Goal: Task Accomplishment & Management: Use online tool/utility

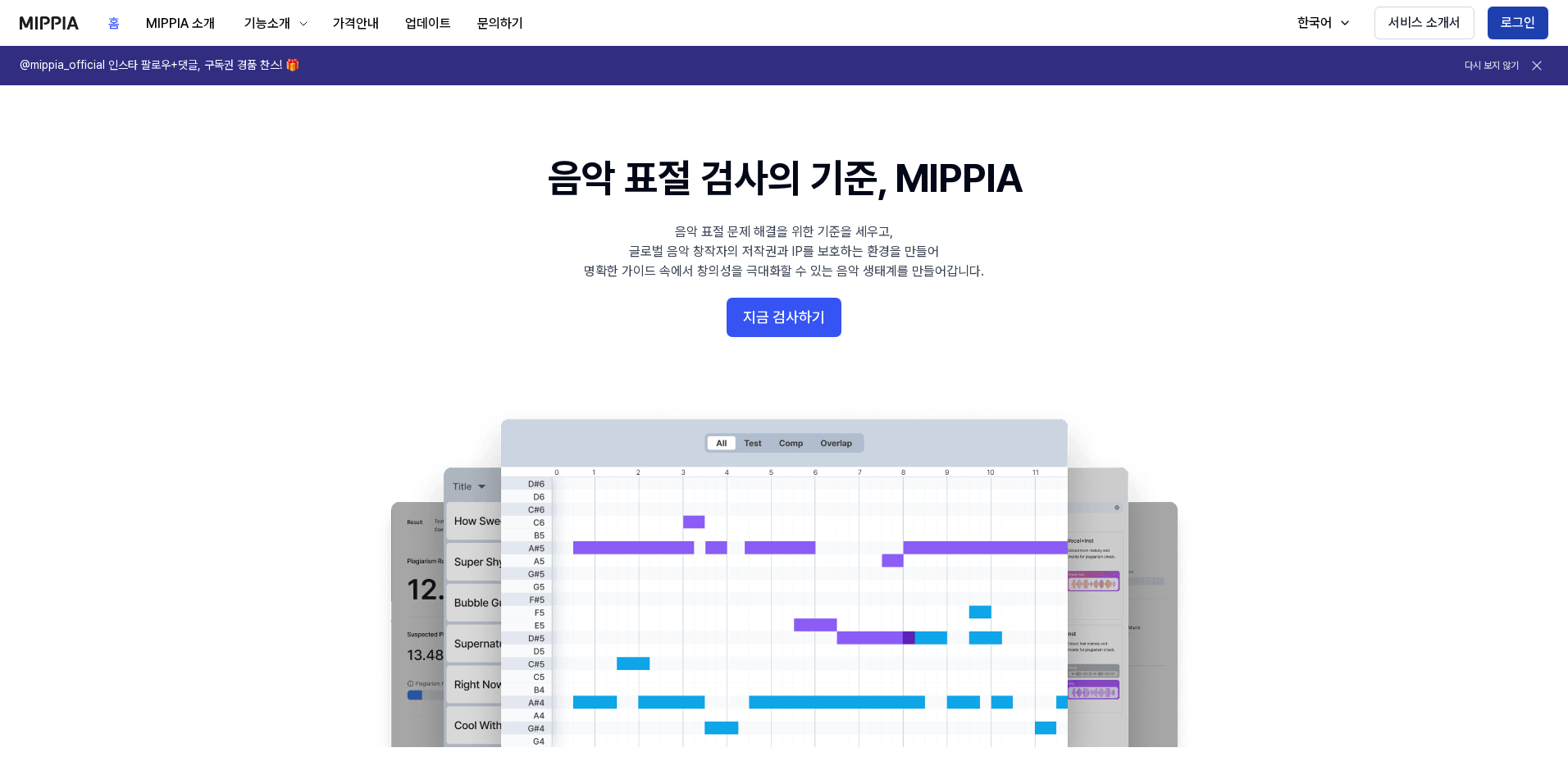
click at [1507, 22] on button "로그인" at bounding box center [1518, 23] width 60 height 33
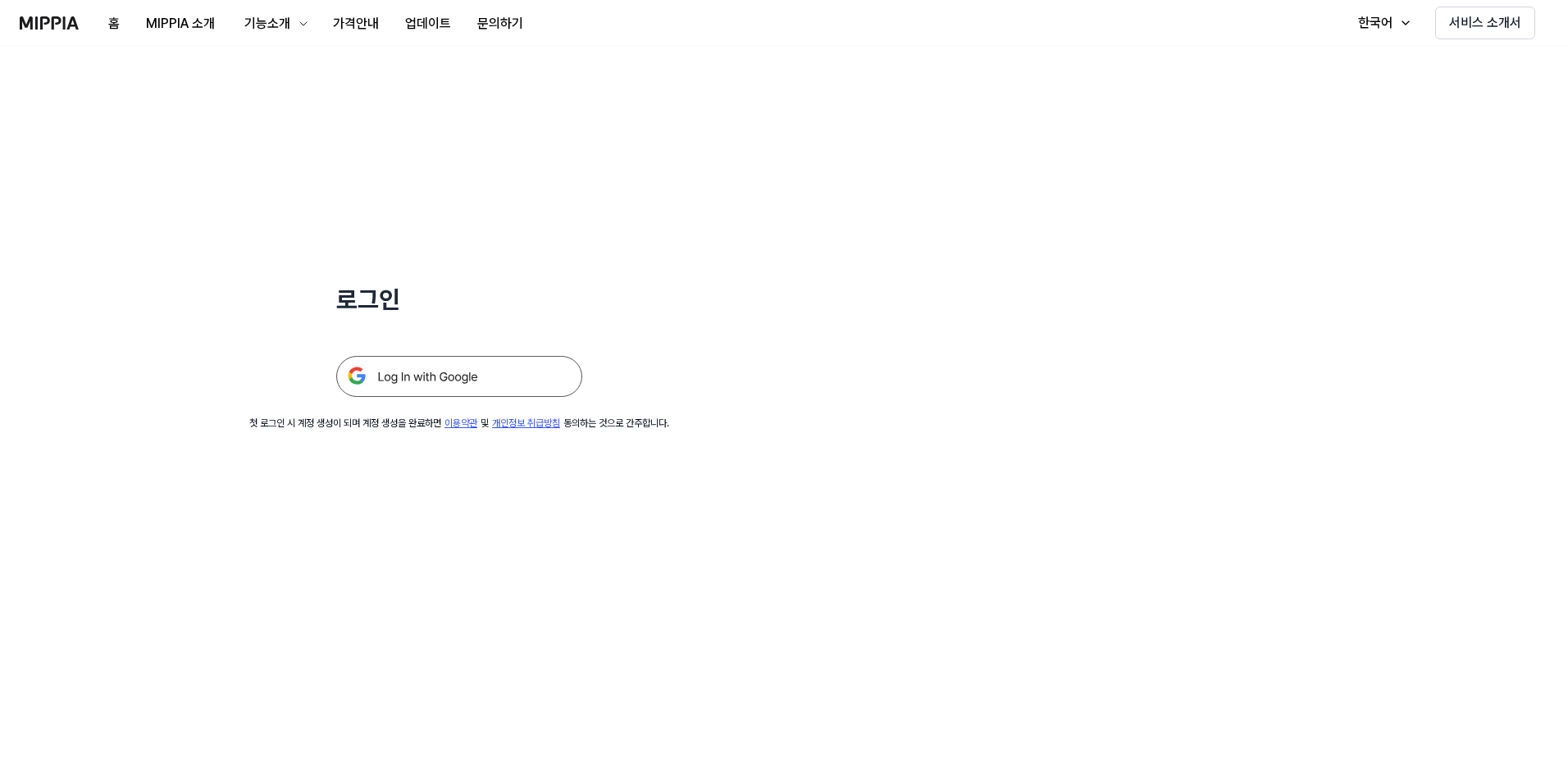
click at [397, 370] on img at bounding box center [459, 377] width 246 height 41
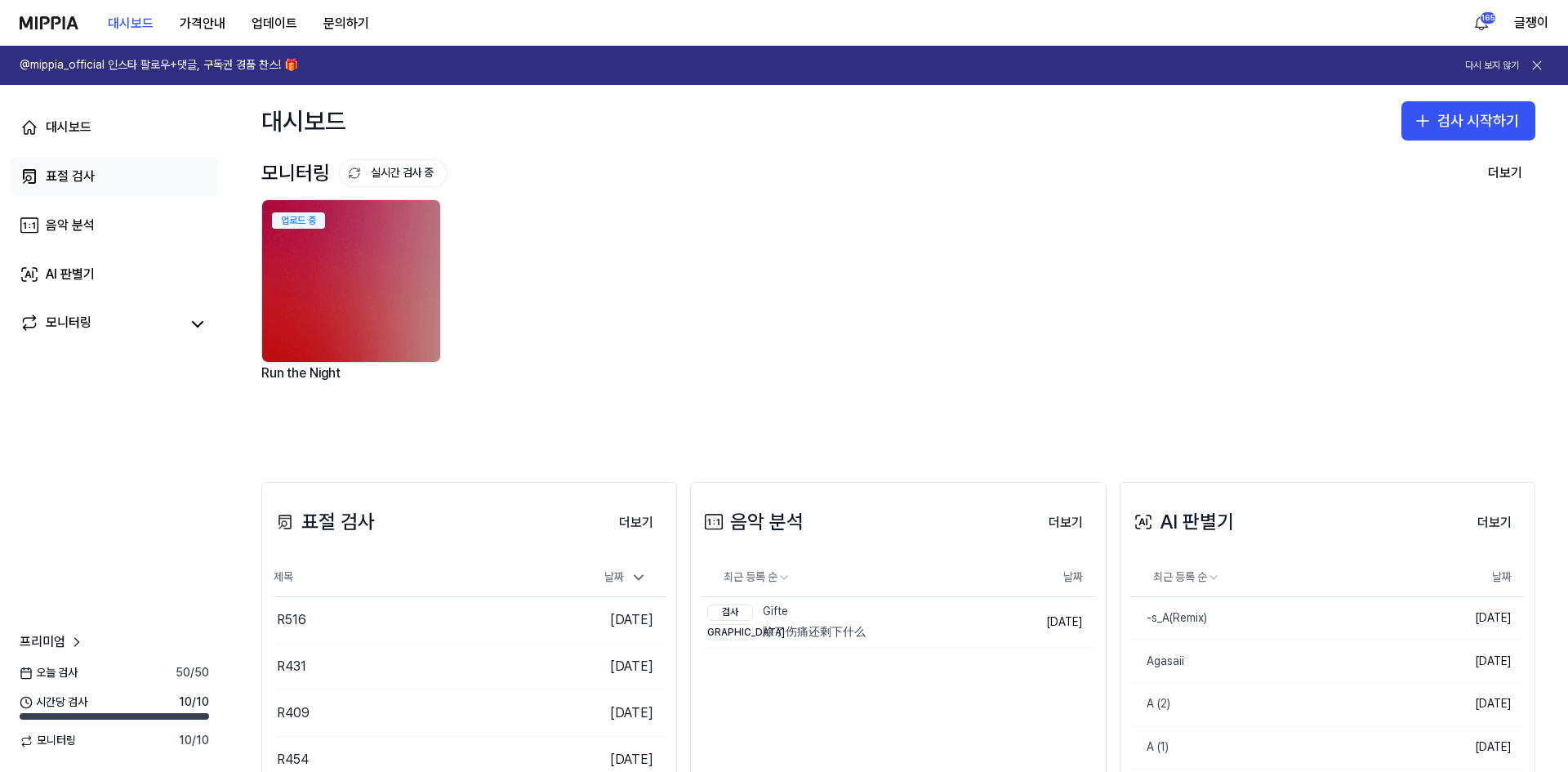
click at [59, 175] on div "표절 검사" at bounding box center [71, 176] width 49 height 20
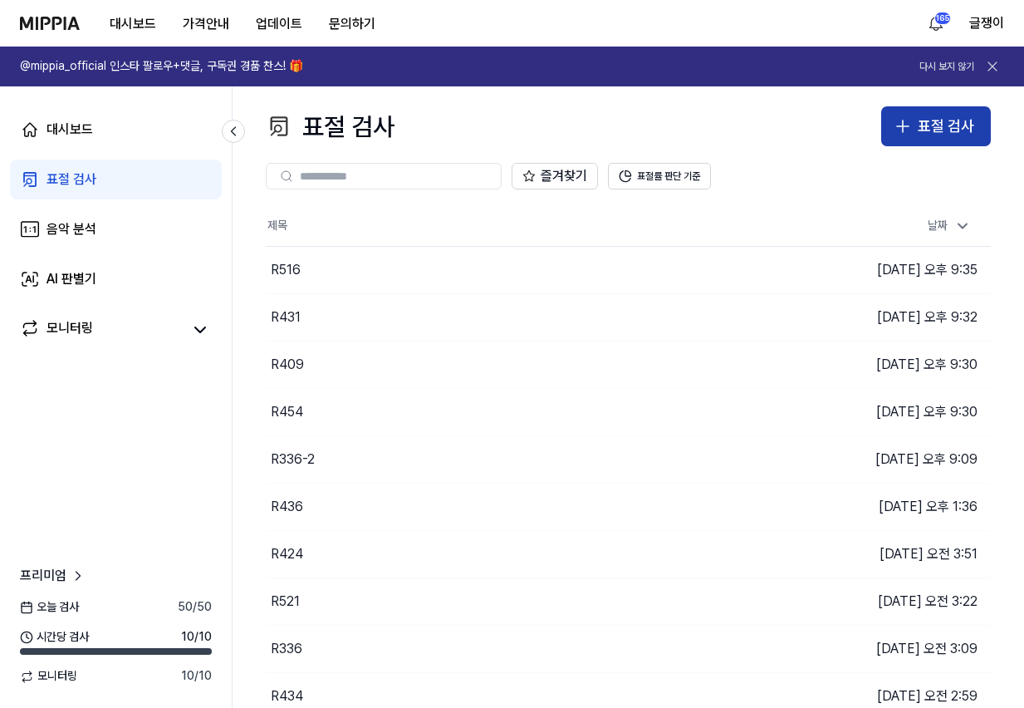
click at [933, 129] on div "표절 검사" at bounding box center [946, 127] width 56 height 24
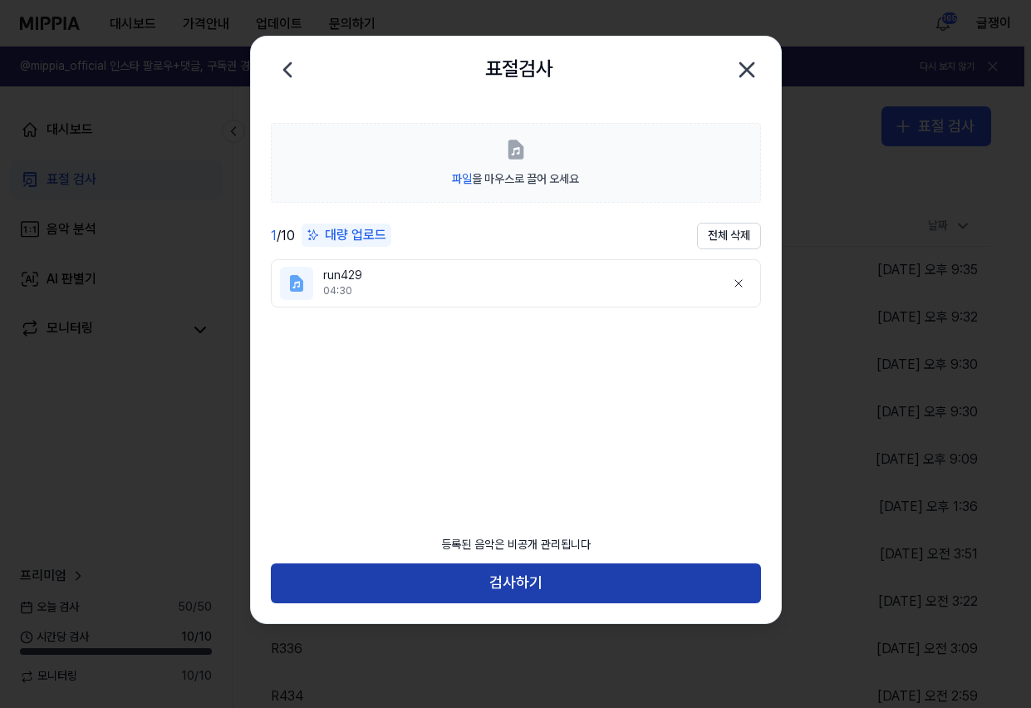
click at [527, 594] on button "검사하기" at bounding box center [516, 583] width 490 height 40
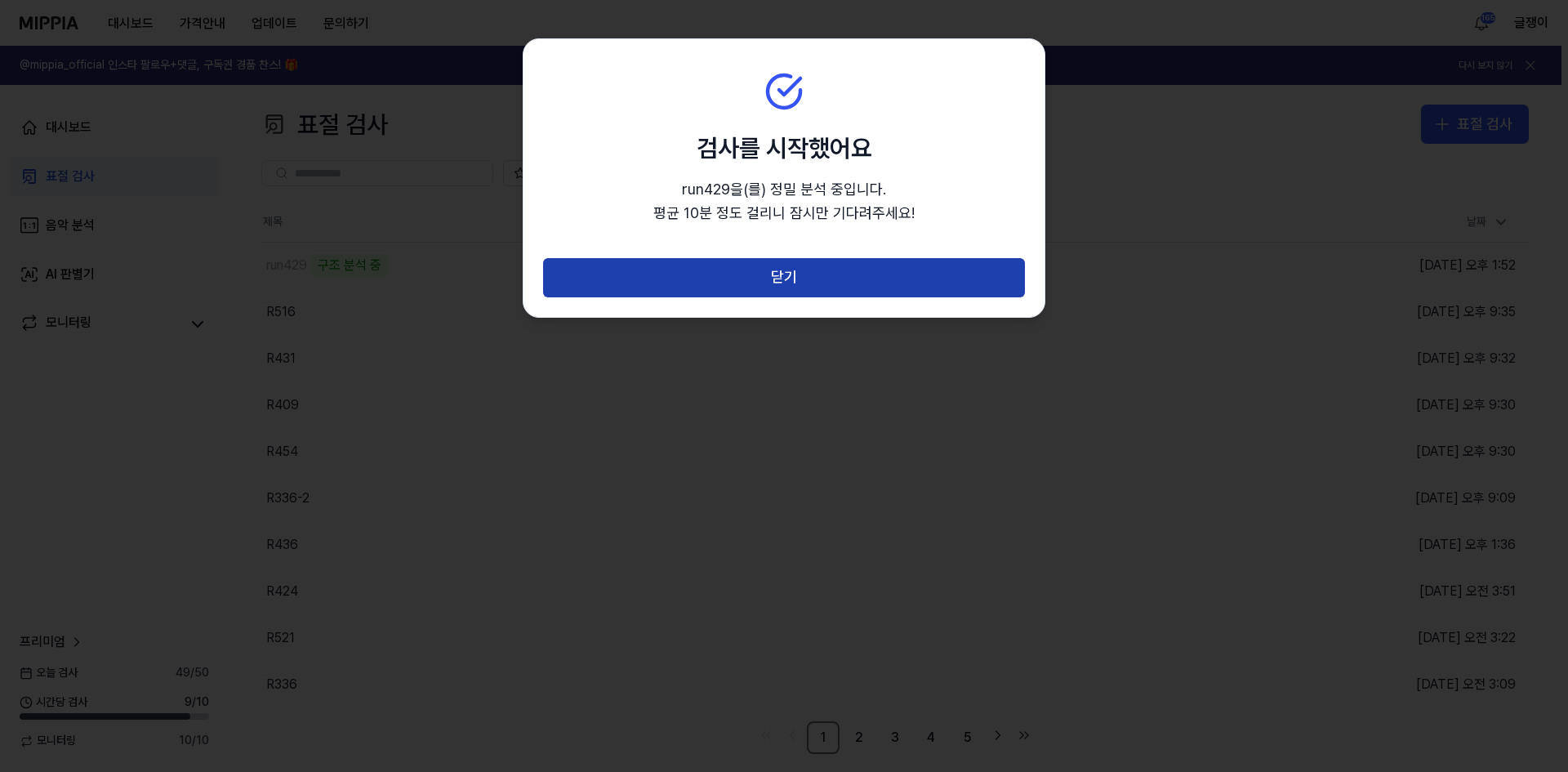
click at [801, 290] on button "닫기" at bounding box center [784, 277] width 482 height 39
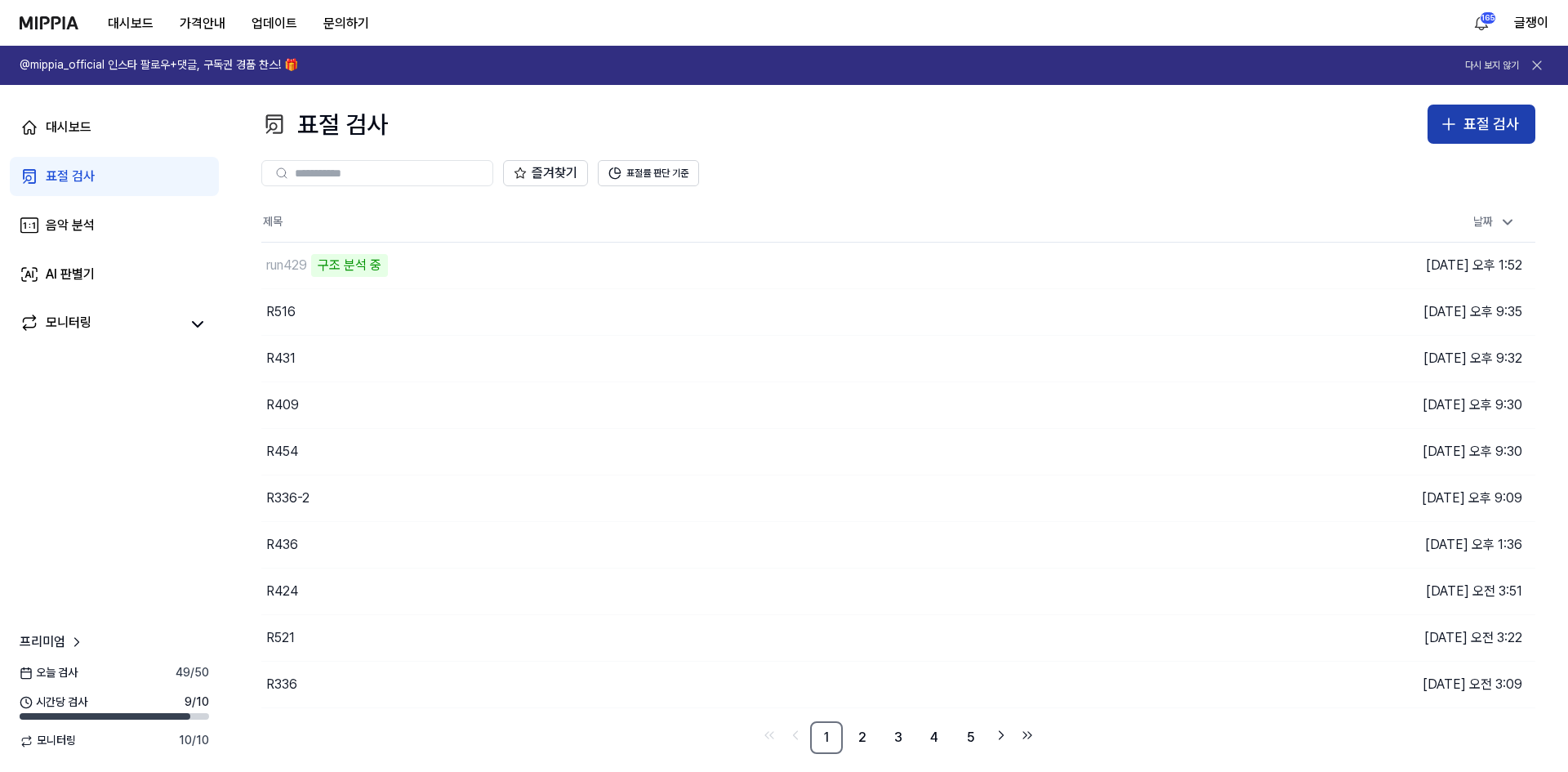
click at [1492, 123] on div "표절 검사" at bounding box center [1491, 125] width 55 height 24
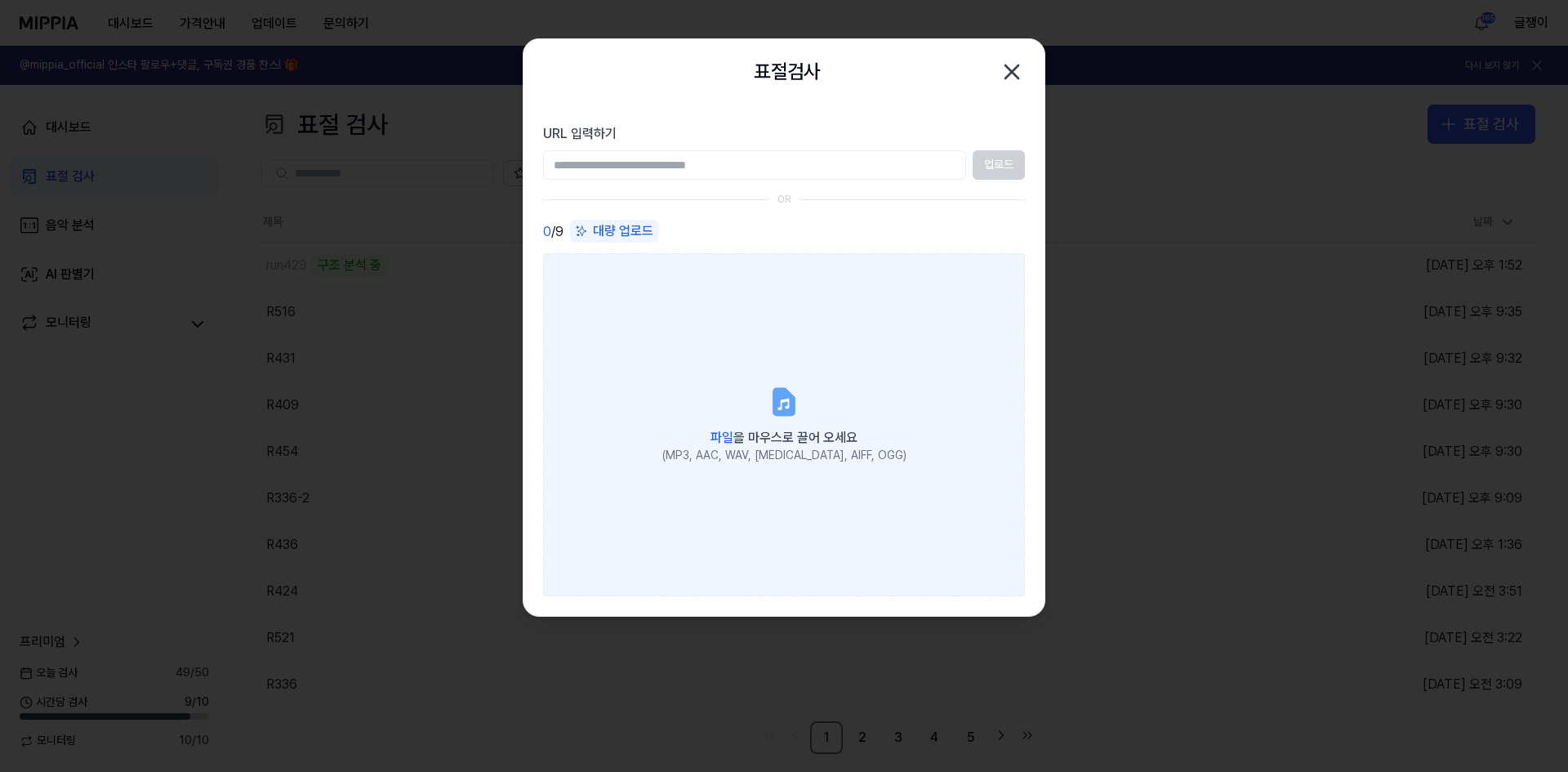
click at [677, 372] on label "파일 을 마우스로 끌어 오세요 (MP3, AAC, WAV, FLAC, AIFF, OGG)" at bounding box center [784, 425] width 482 height 343
click at [0, 0] on input "파일 을 마우스로 끌어 오세요 (MP3, AAC, WAV, FLAC, AIFF, OGG)" at bounding box center [0, 0] width 0 height 0
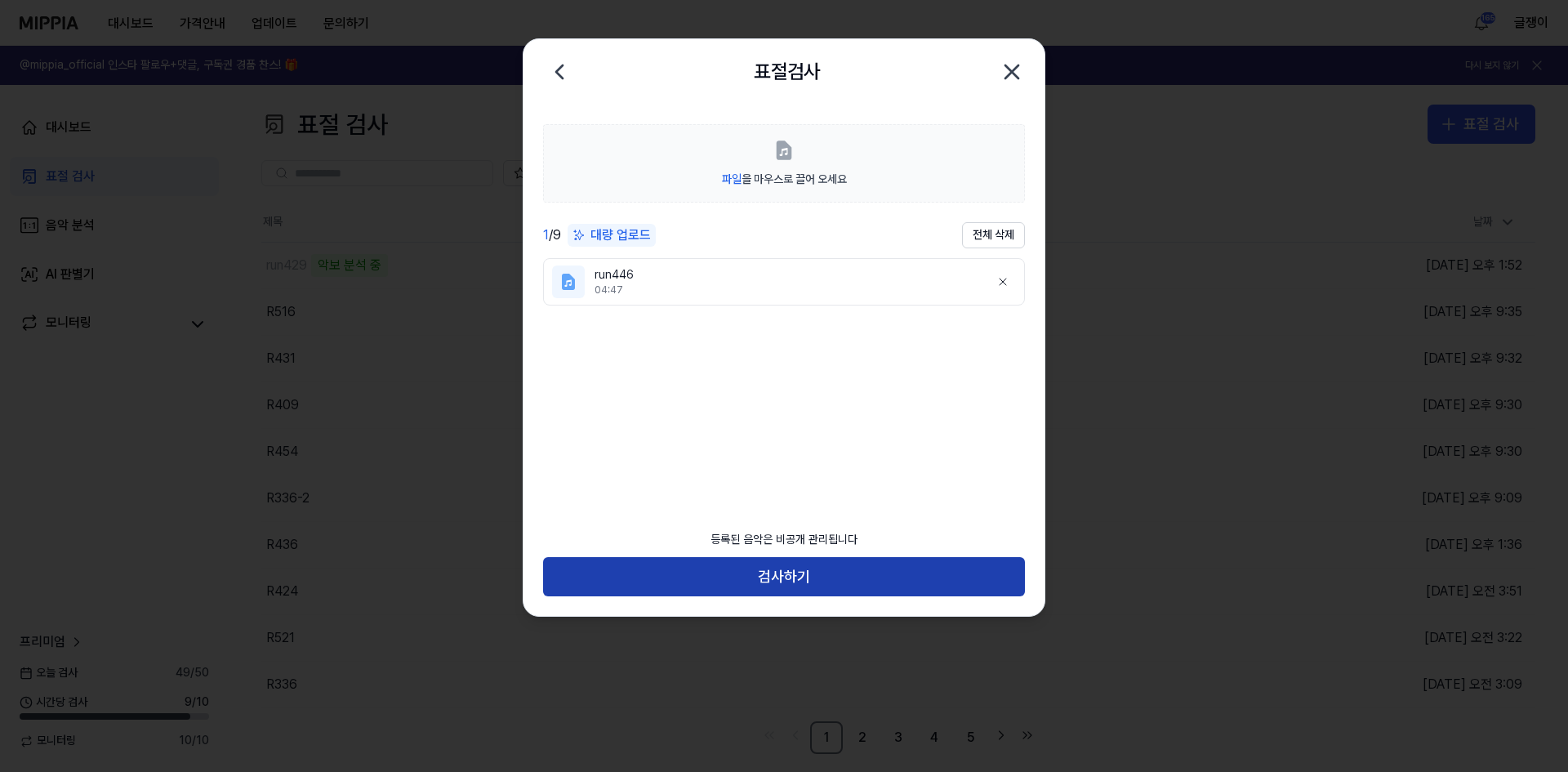
click at [803, 576] on button "검사하기" at bounding box center [784, 577] width 482 height 39
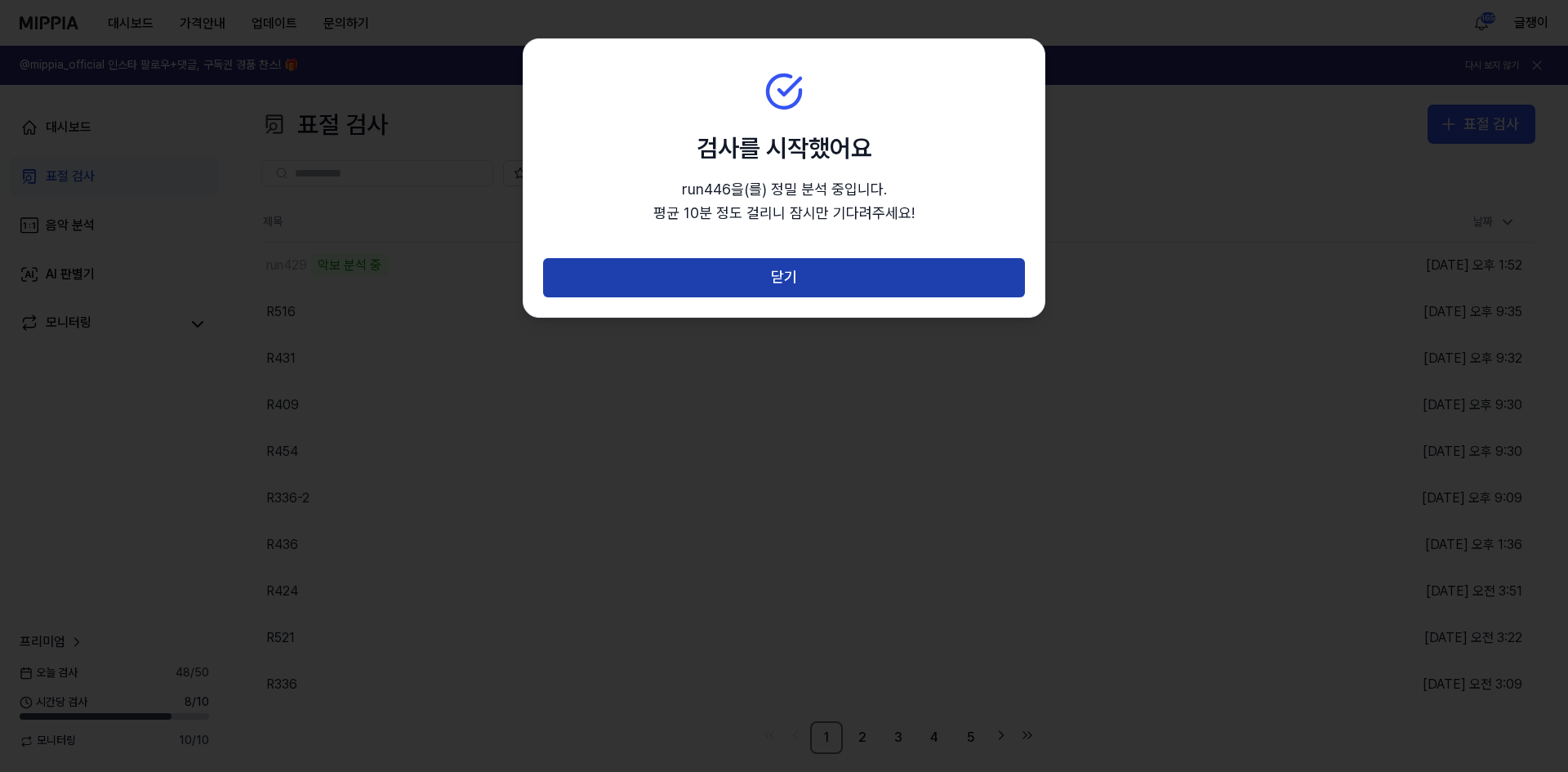
click at [788, 258] on button "닫기" at bounding box center [784, 277] width 482 height 39
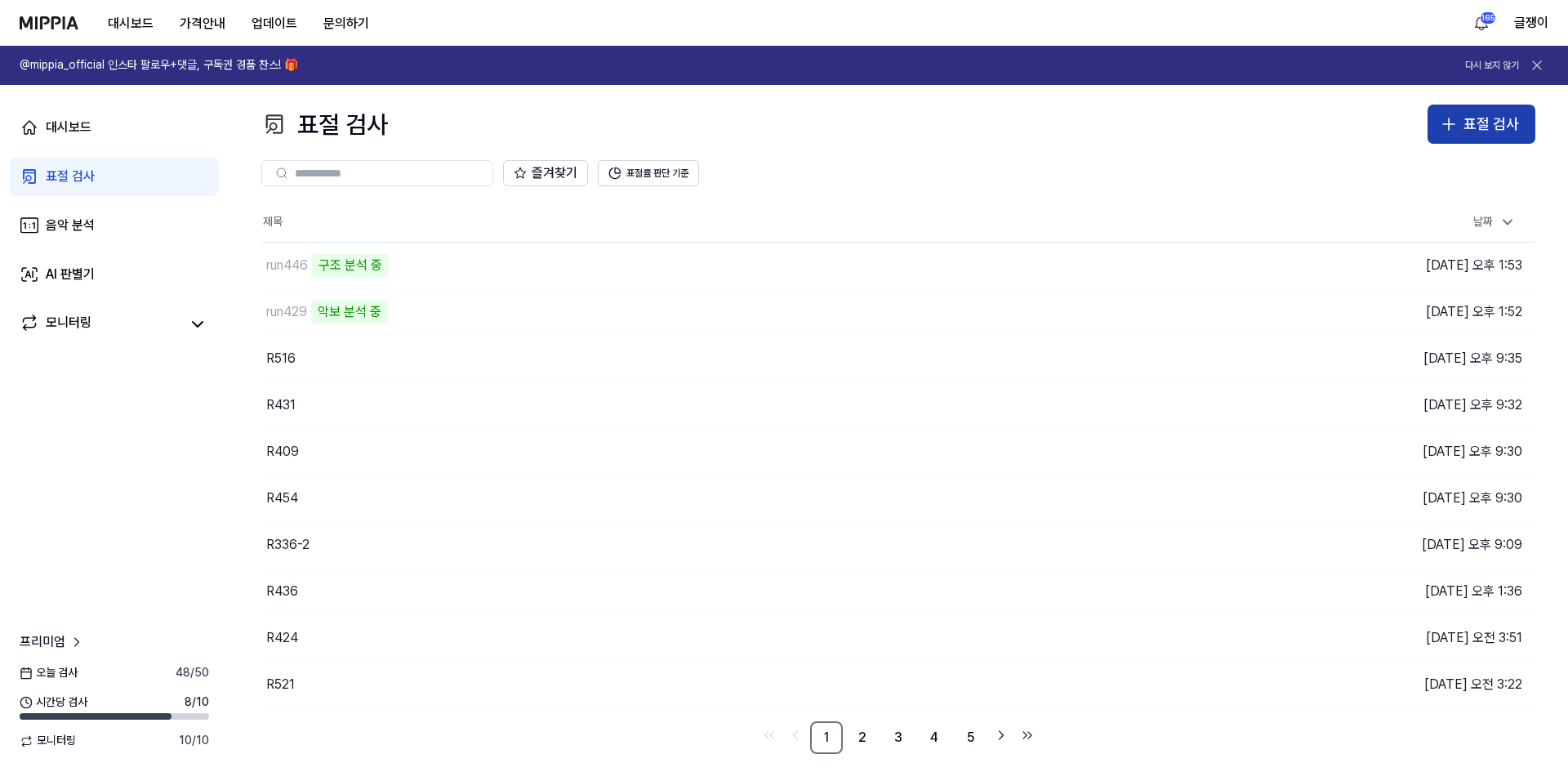
click at [1479, 132] on div "표절 검사" at bounding box center [1491, 125] width 55 height 24
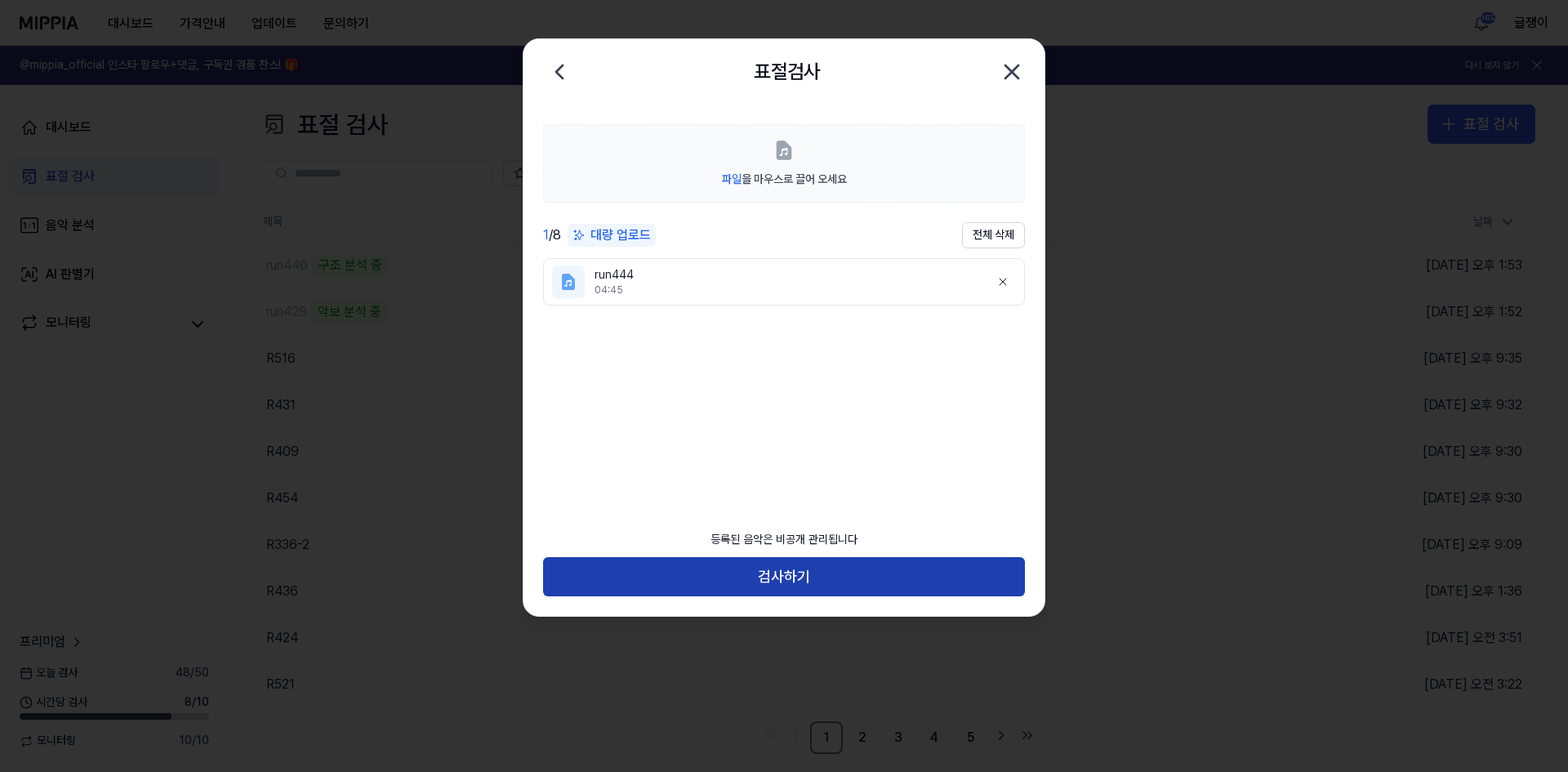
click at [800, 573] on button "검사하기" at bounding box center [784, 577] width 482 height 39
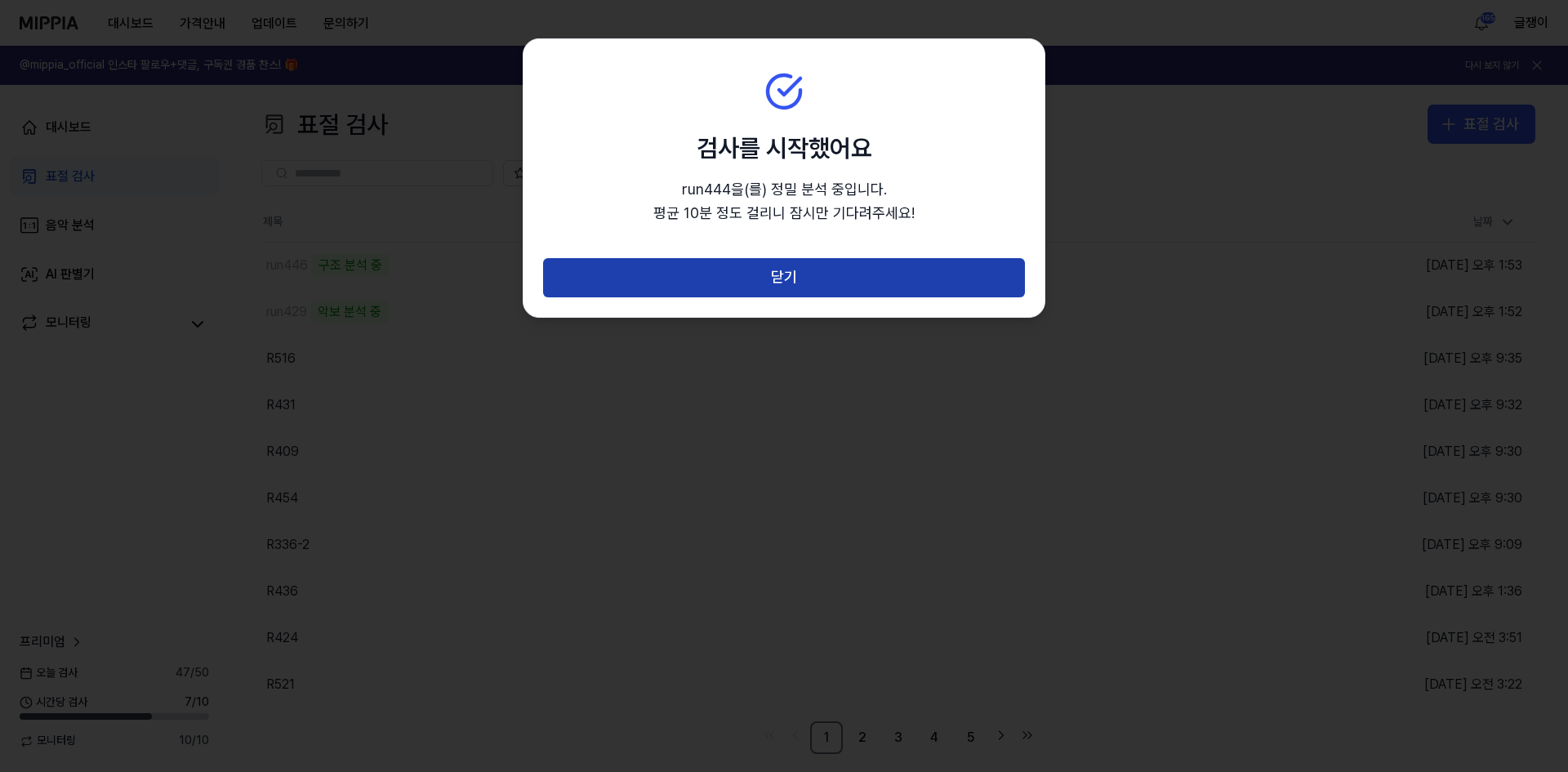
click at [767, 272] on button "닫기" at bounding box center [784, 277] width 482 height 39
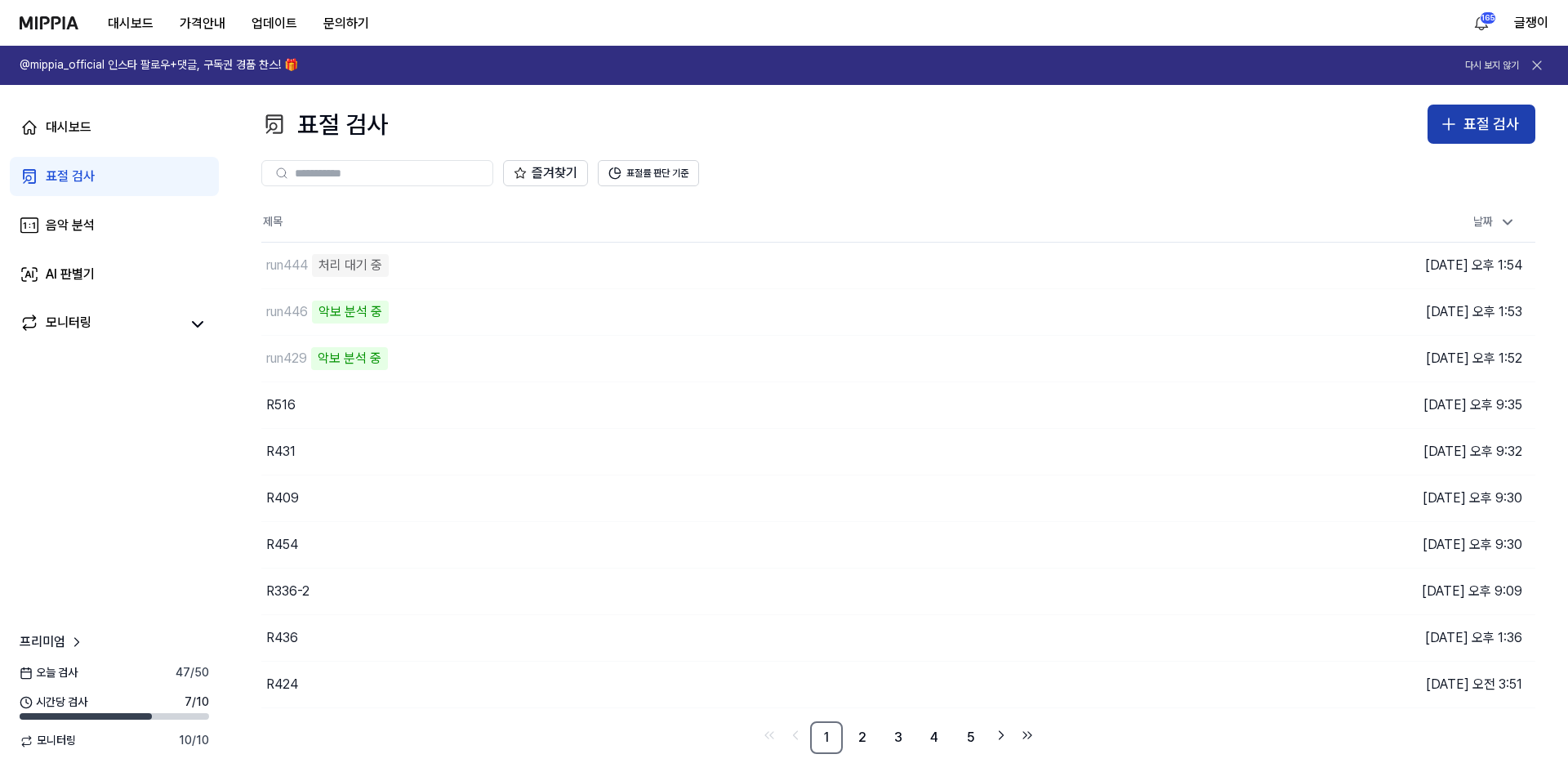
click at [1459, 137] on button "표절 검사" at bounding box center [1481, 124] width 108 height 39
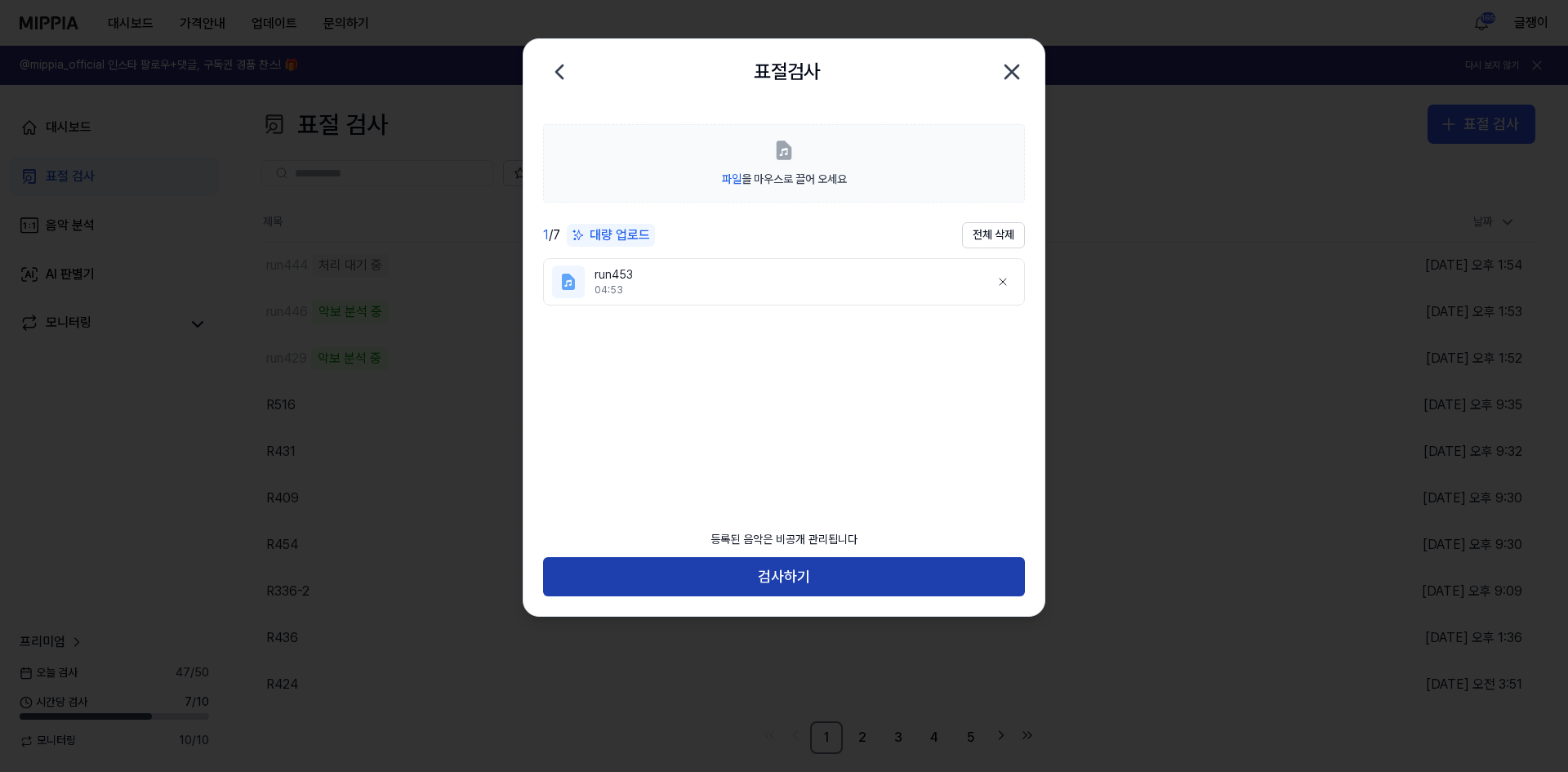
click at [784, 575] on button "검사하기" at bounding box center [784, 577] width 482 height 39
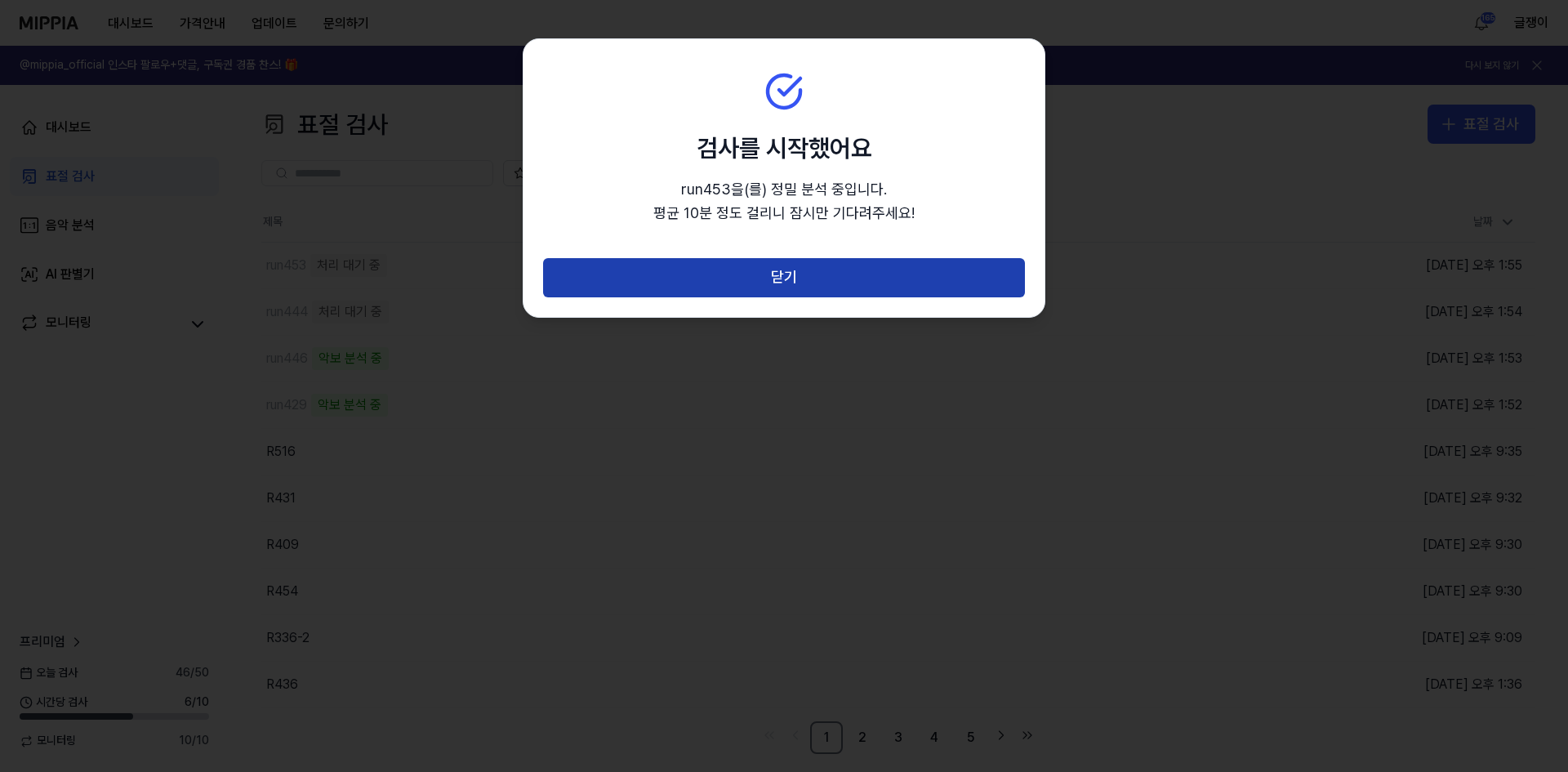
click at [782, 281] on button "닫기" at bounding box center [784, 277] width 482 height 39
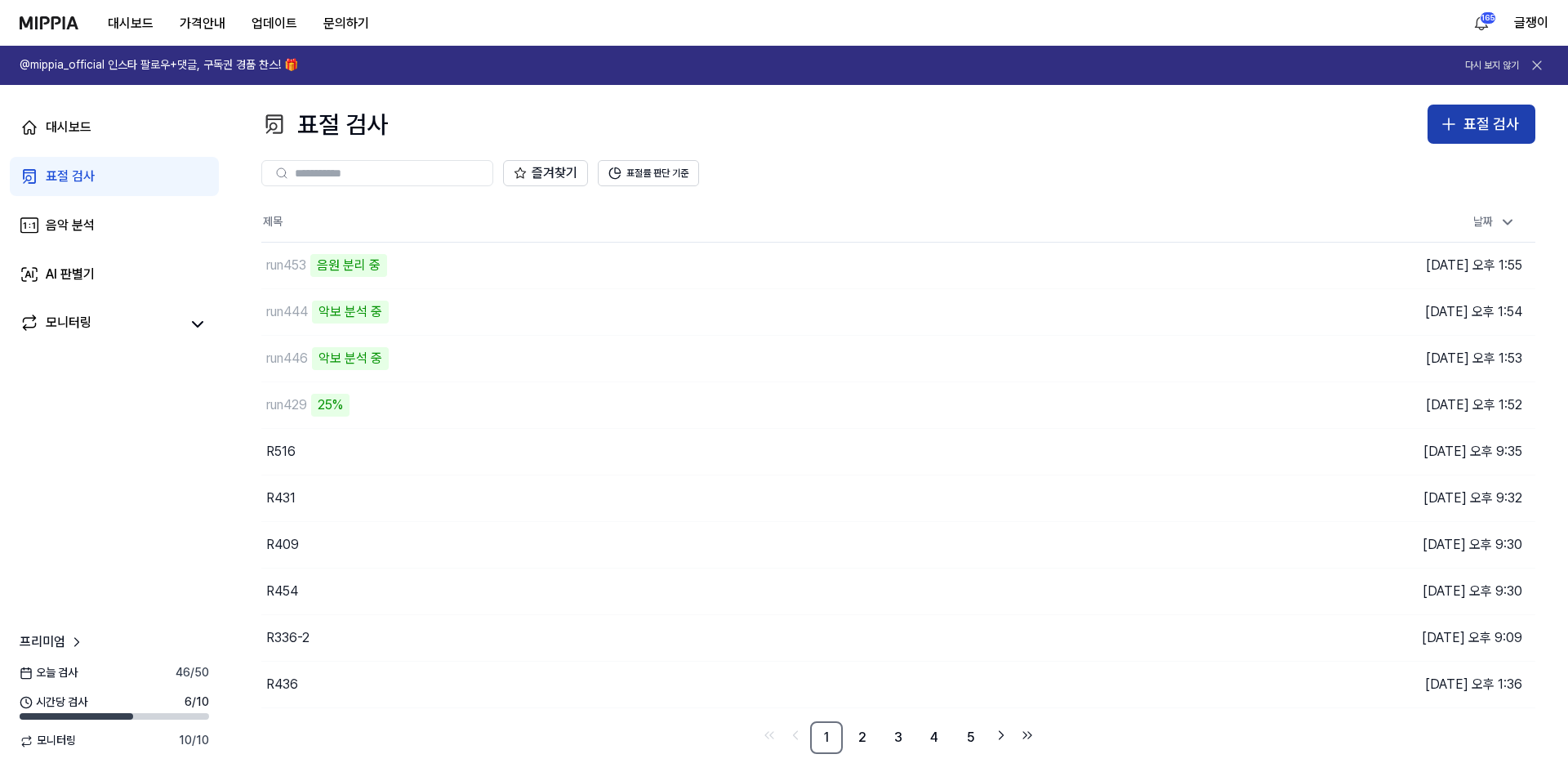
click at [1464, 119] on div "표절 검사" at bounding box center [1491, 125] width 55 height 24
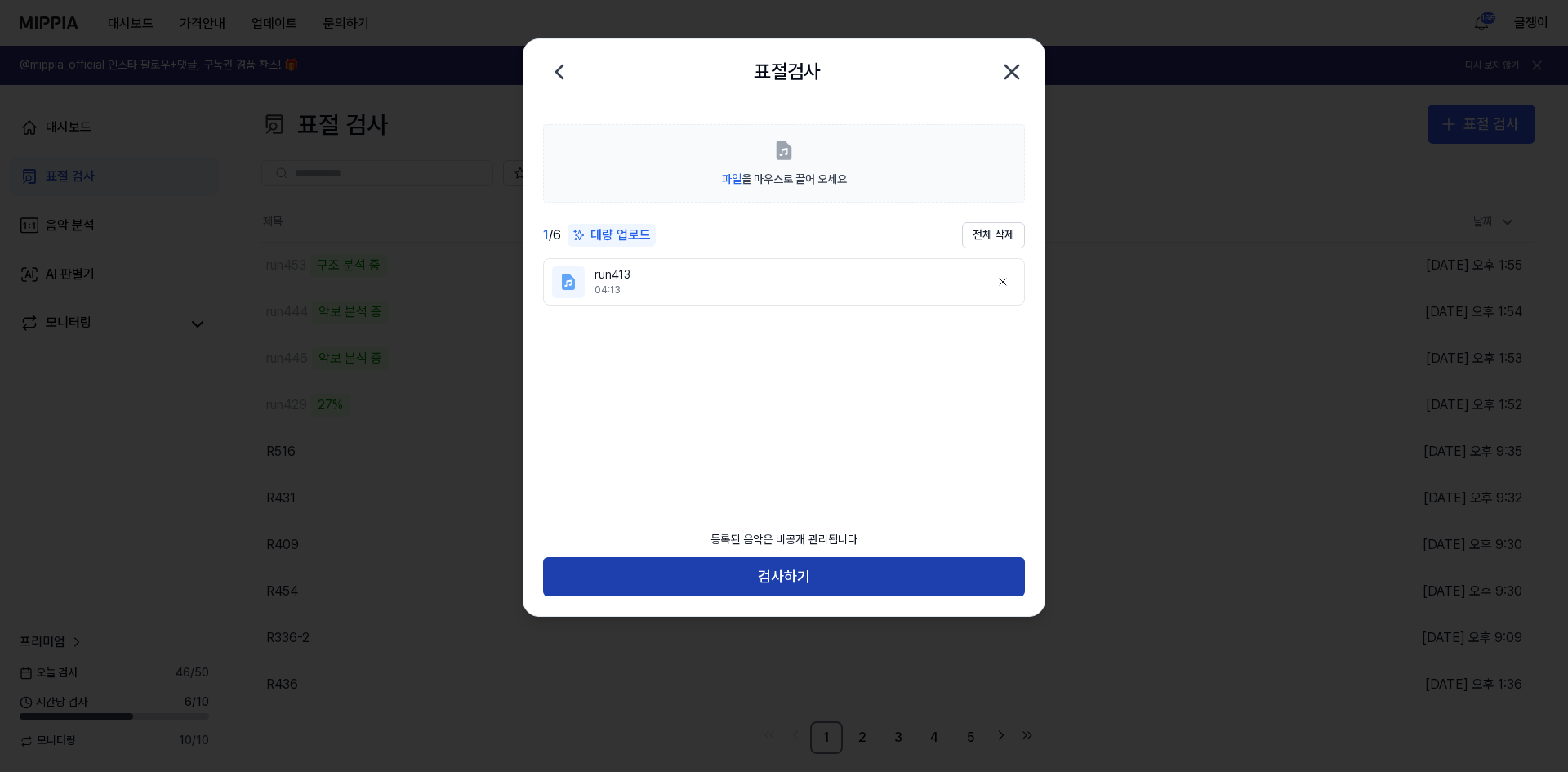
click at [801, 579] on button "검사하기" at bounding box center [784, 577] width 482 height 39
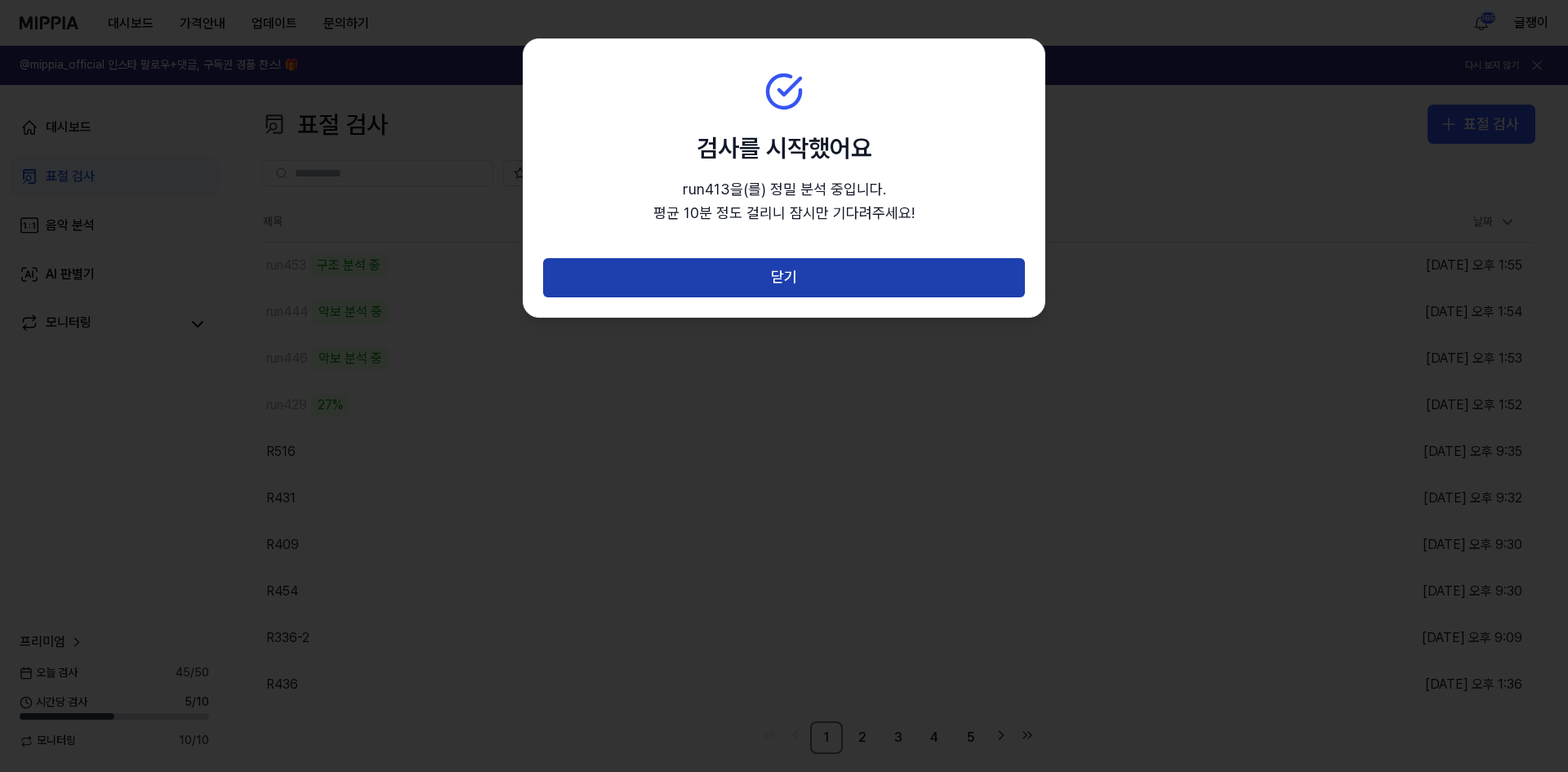
click at [800, 270] on button "닫기" at bounding box center [784, 277] width 482 height 39
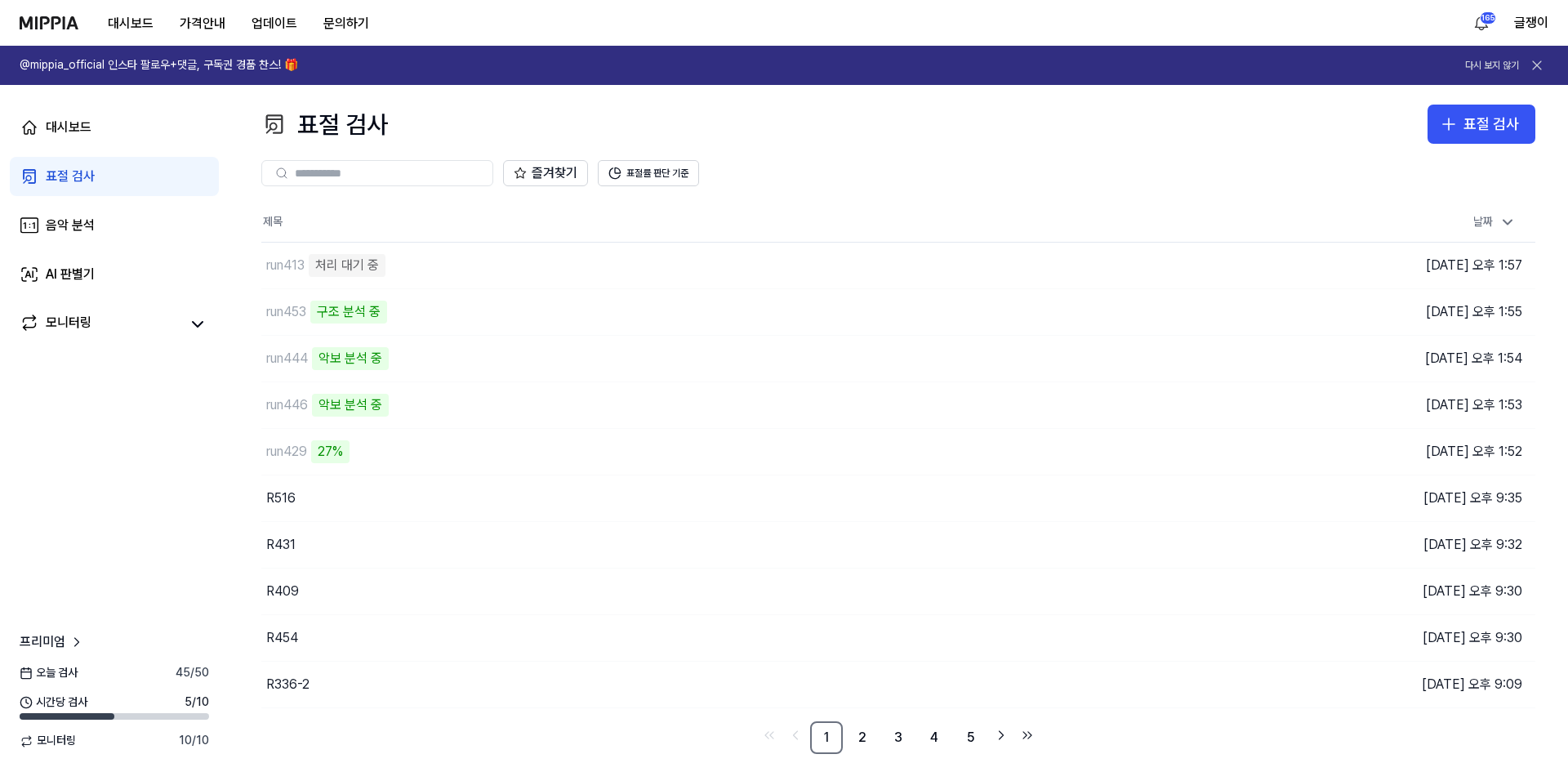
click at [779, 131] on div "표절 검사 표절 검사" at bounding box center [899, 124] width 1274 height 39
click at [1469, 121] on div "표절 검사" at bounding box center [1491, 125] width 55 height 24
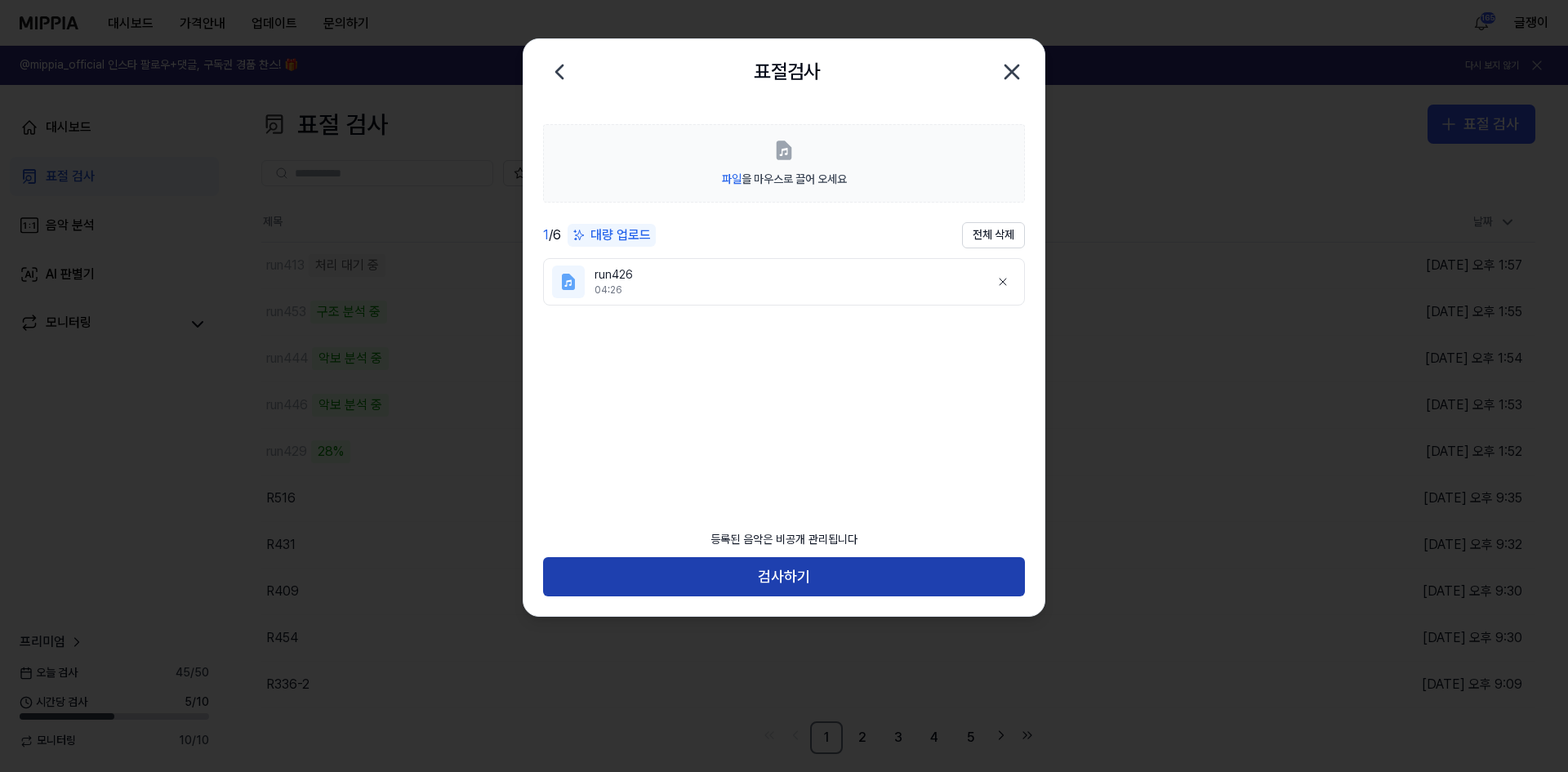
click at [773, 571] on button "검사하기" at bounding box center [784, 577] width 482 height 39
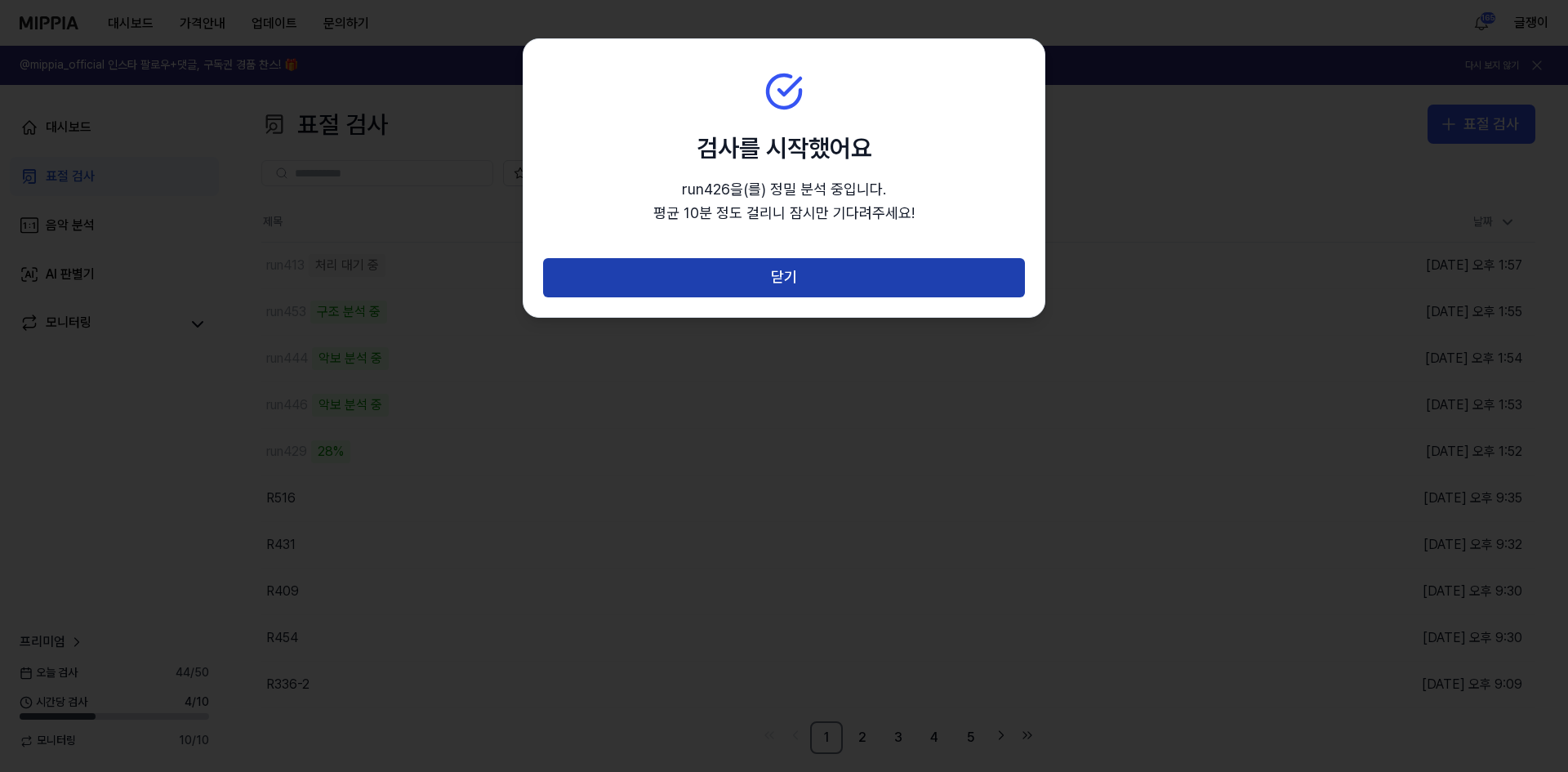
click at [782, 277] on button "닫기" at bounding box center [784, 277] width 482 height 39
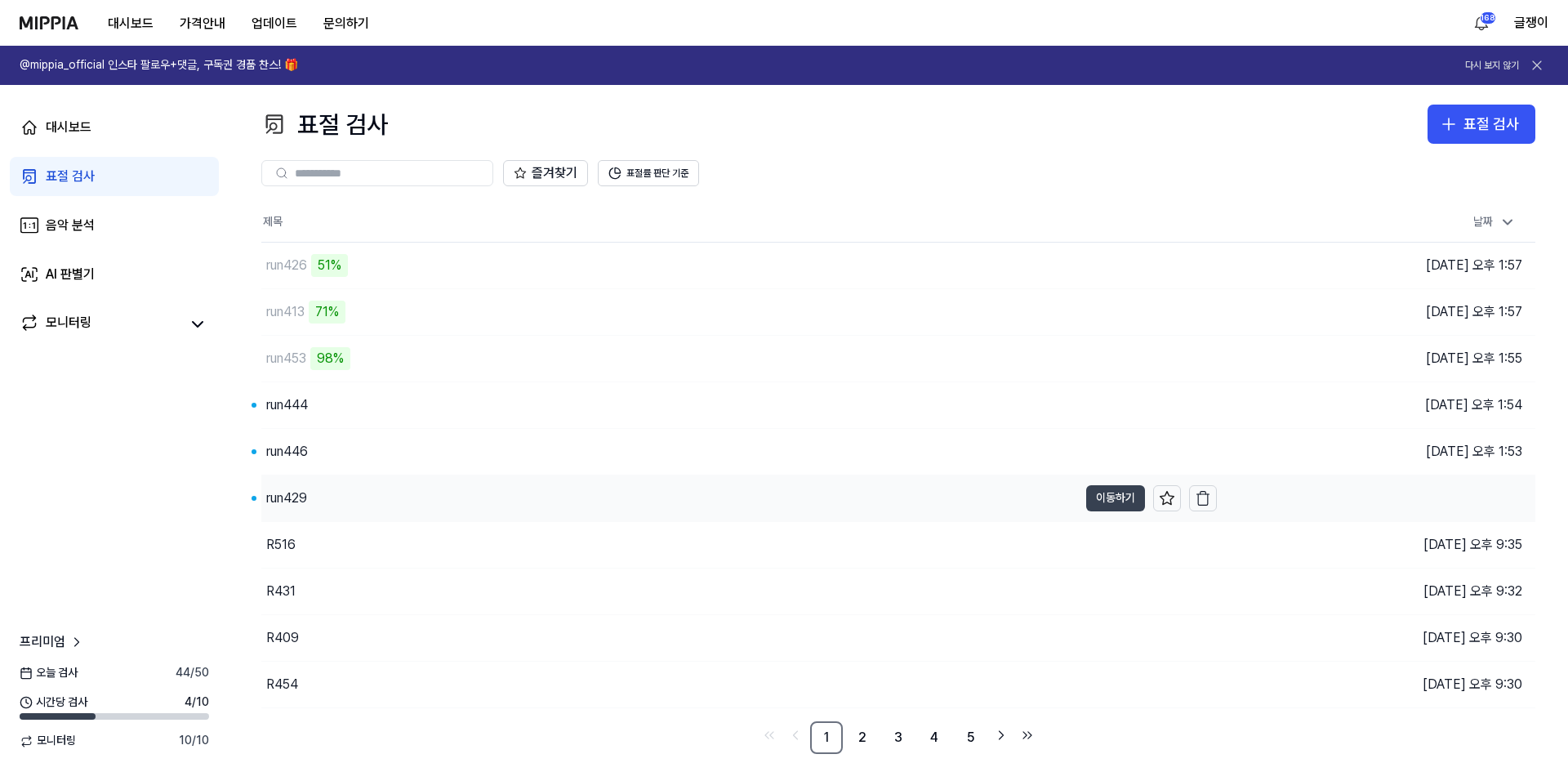
click at [1102, 498] on button "이동하기" at bounding box center [1116, 498] width 59 height 27
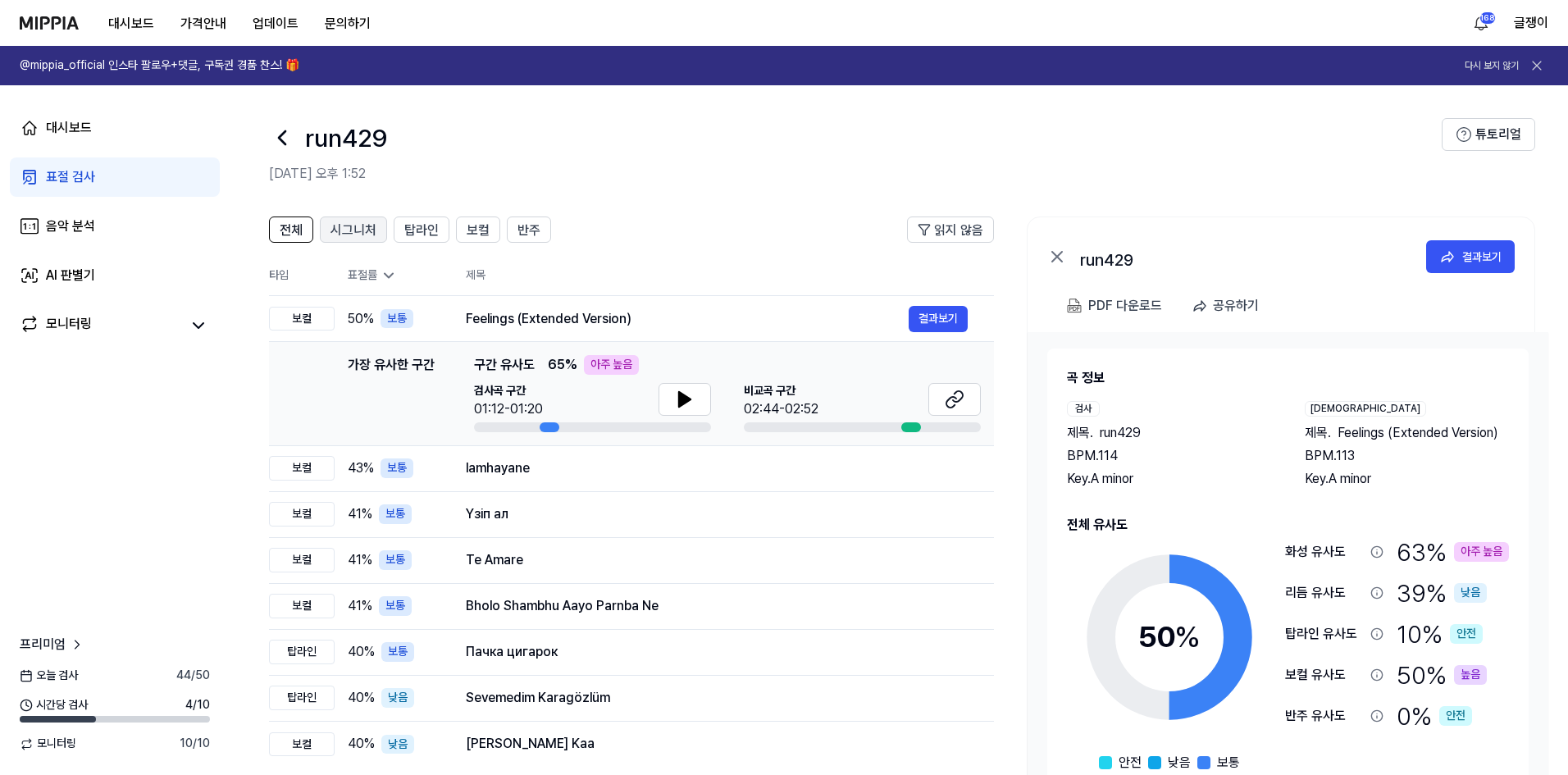
click at [346, 226] on span "시그니처" at bounding box center [353, 230] width 46 height 20
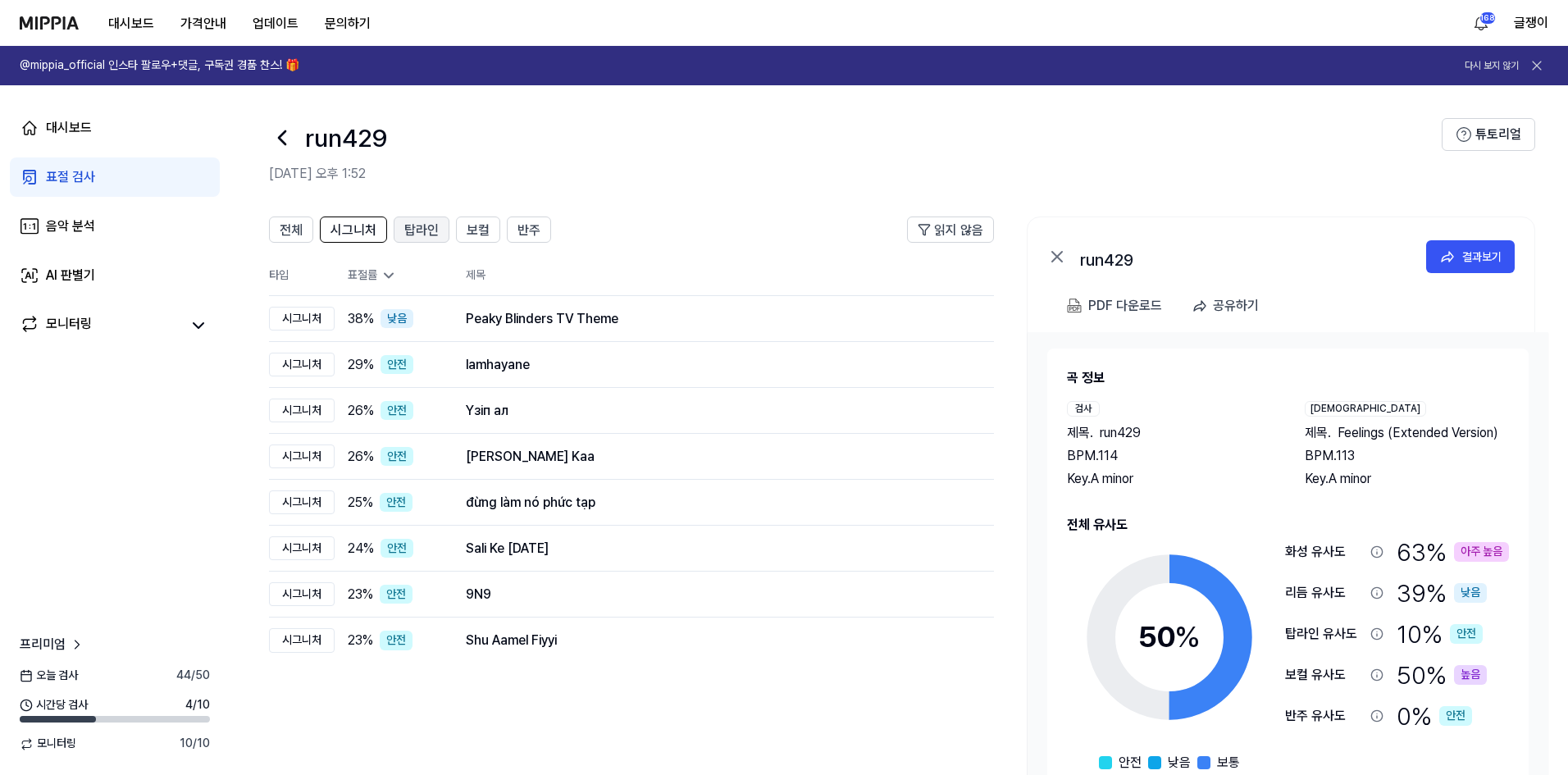
click at [415, 235] on span "탑라인" at bounding box center [422, 230] width 35 height 20
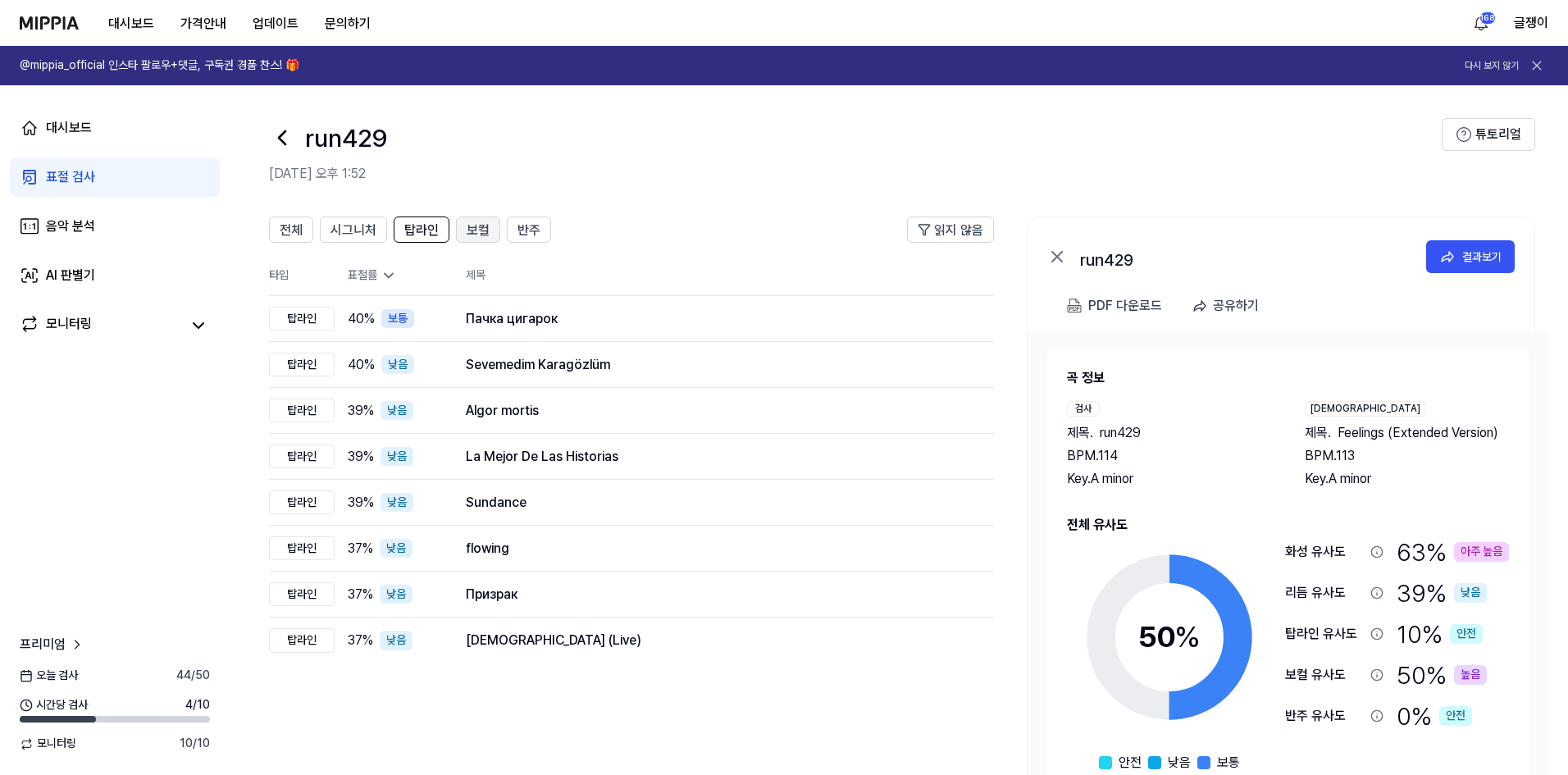
click at [475, 234] on span "보컬" at bounding box center [478, 230] width 23 height 20
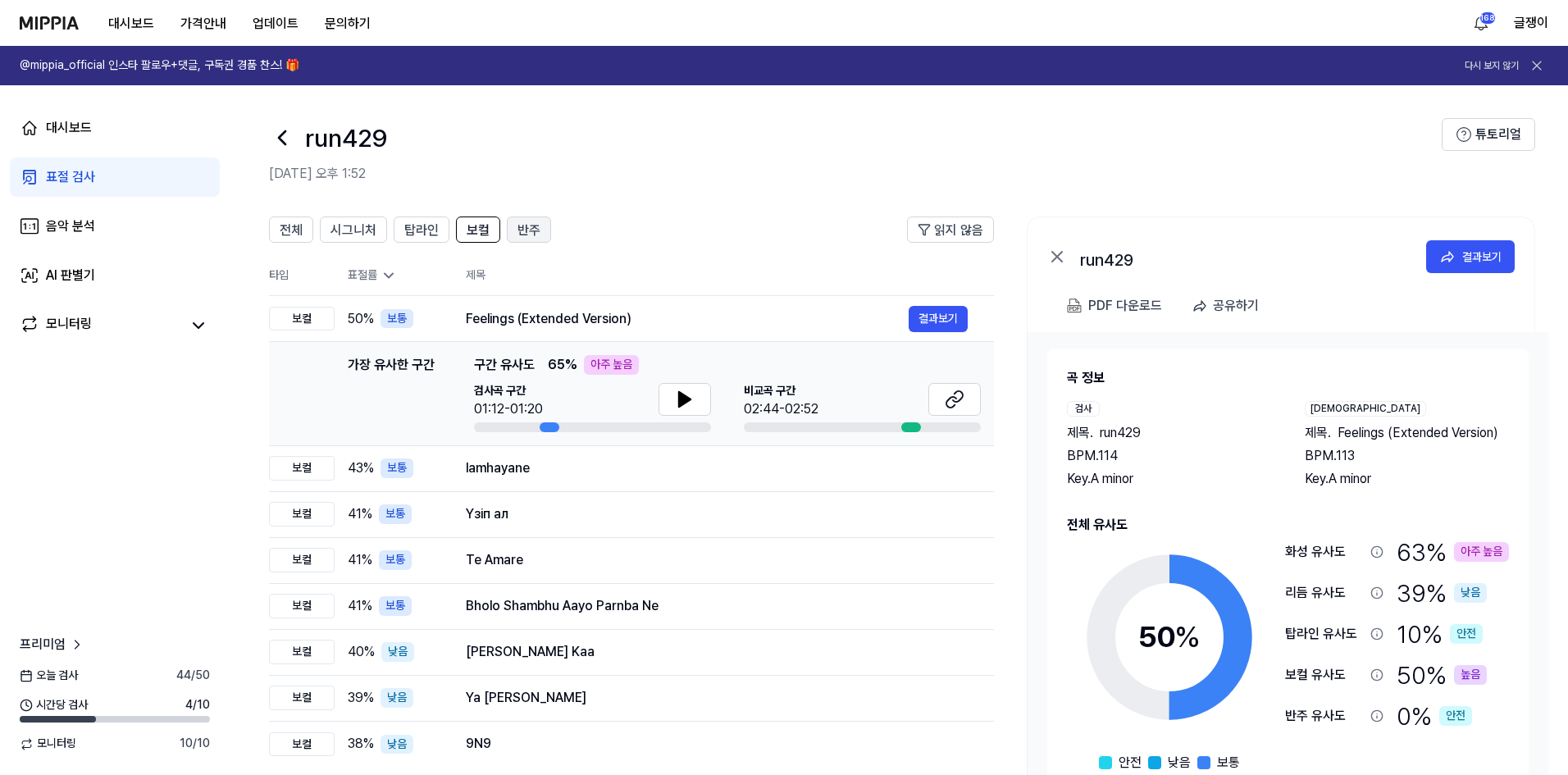
click at [521, 236] on span "반주" at bounding box center [528, 230] width 23 height 20
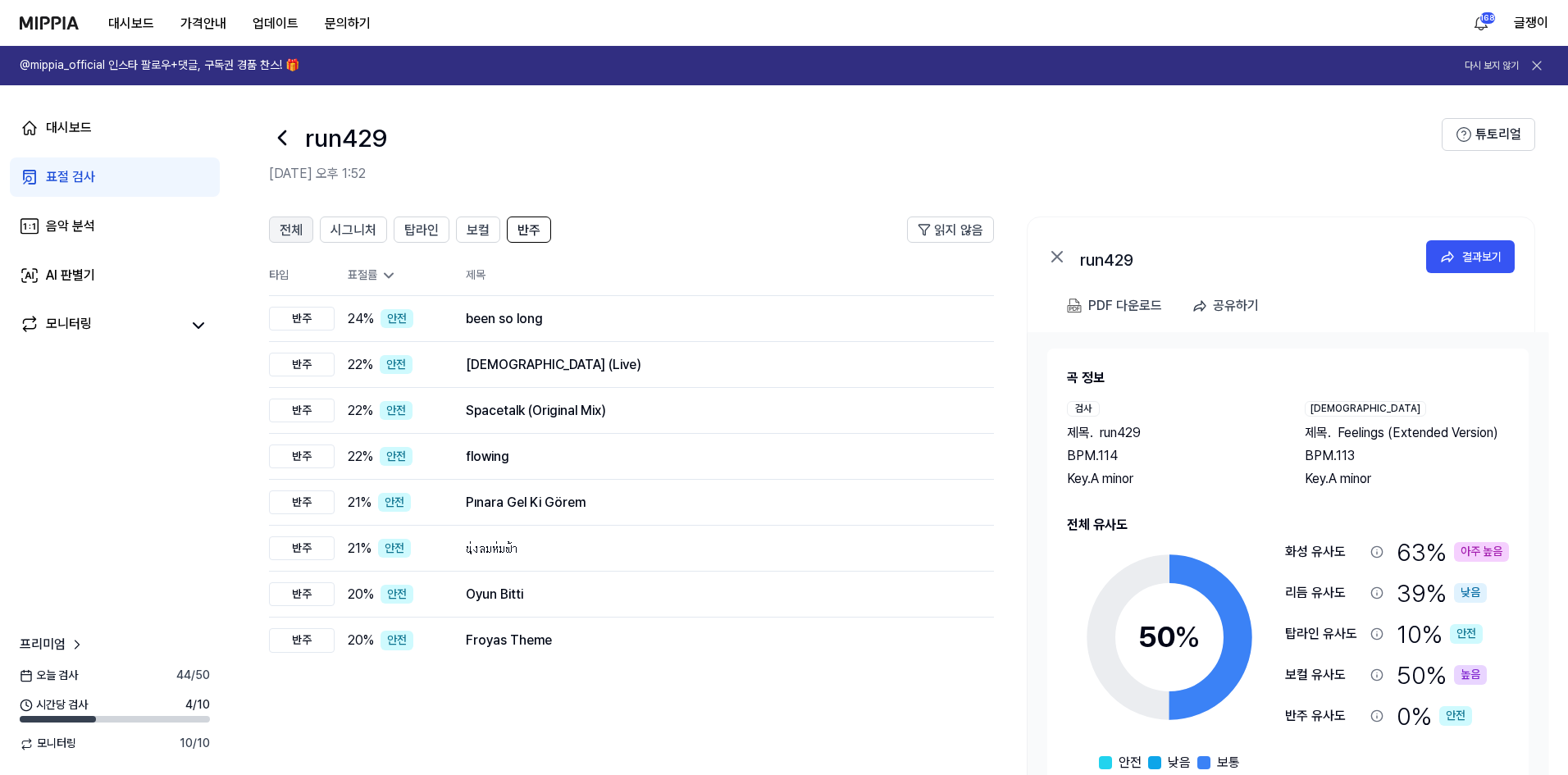
click at [302, 225] on span "전체" at bounding box center [290, 230] width 23 height 20
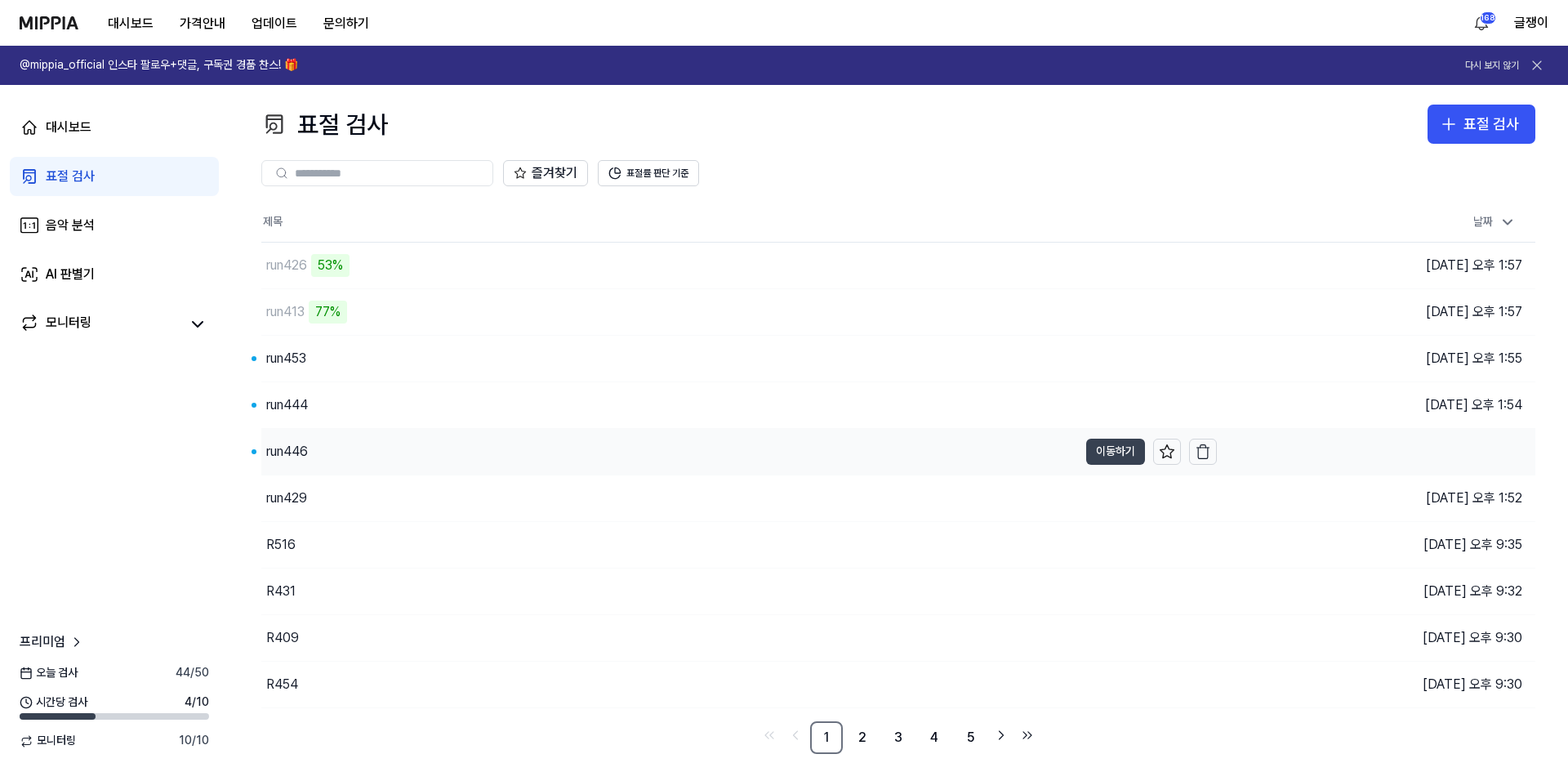
click at [1095, 448] on button "이동하기" at bounding box center [1116, 451] width 59 height 27
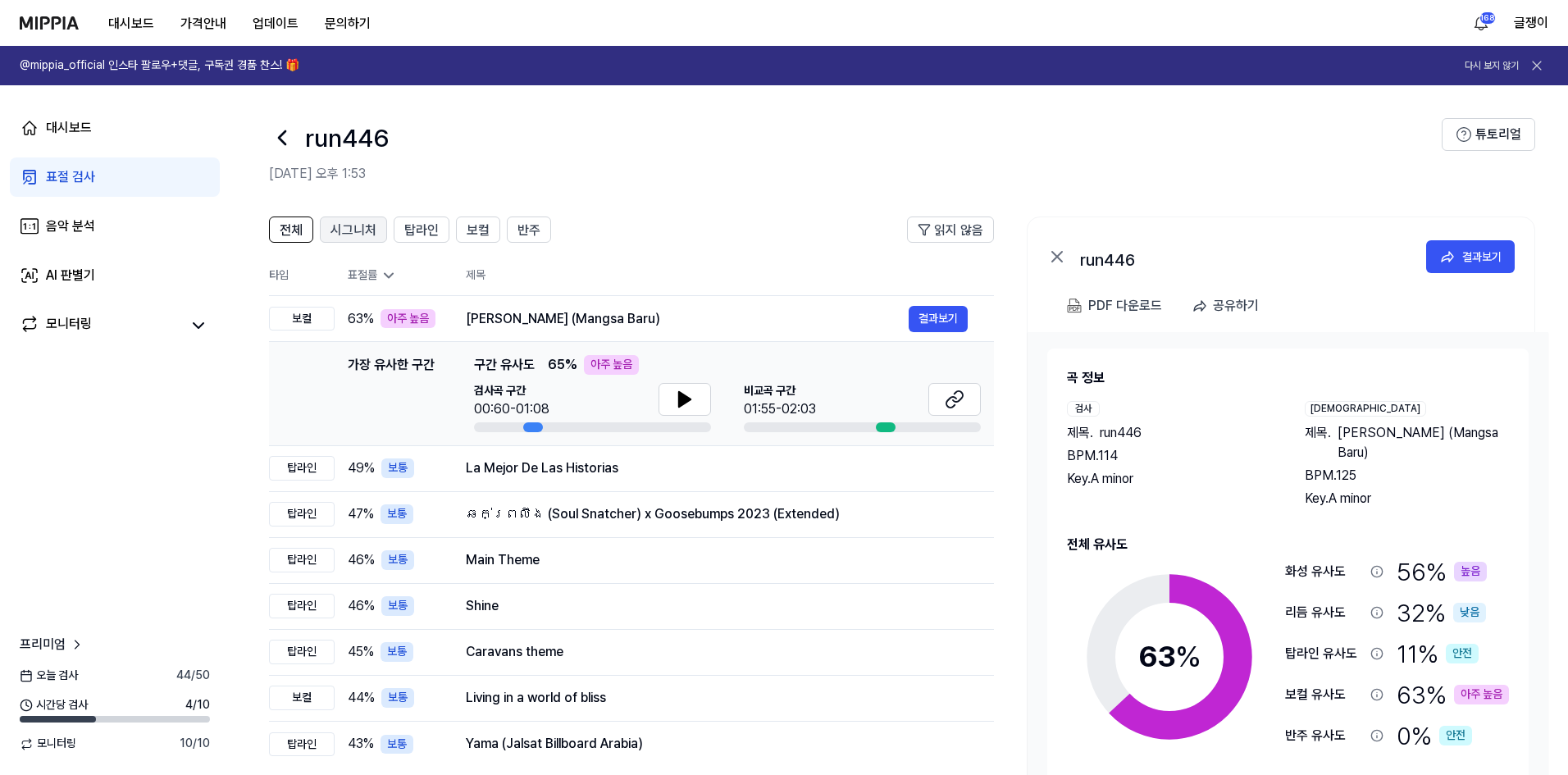
click at [357, 231] on span "시그니처" at bounding box center [353, 230] width 46 height 20
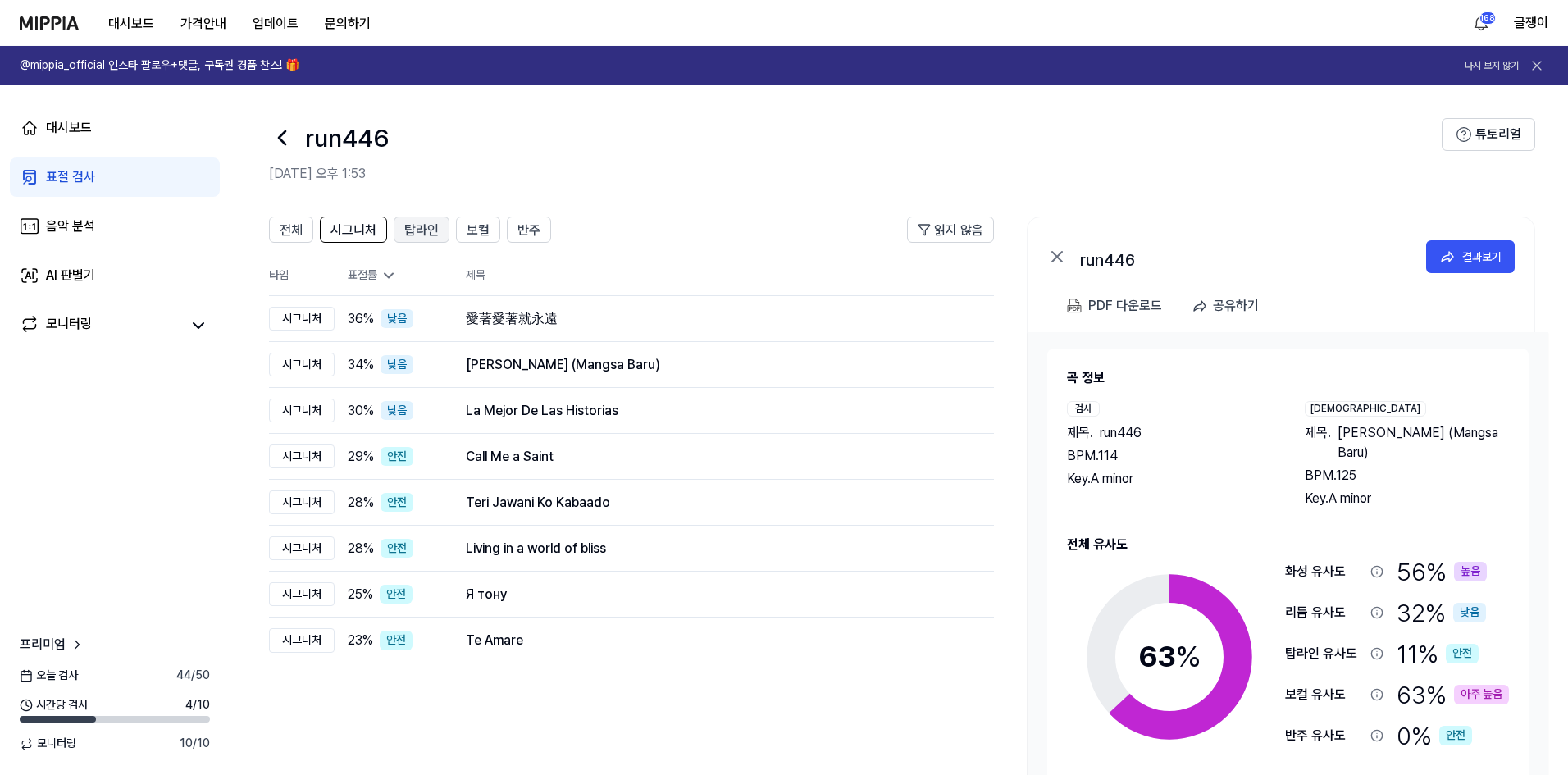
click at [418, 227] on span "탑라인" at bounding box center [422, 230] width 35 height 20
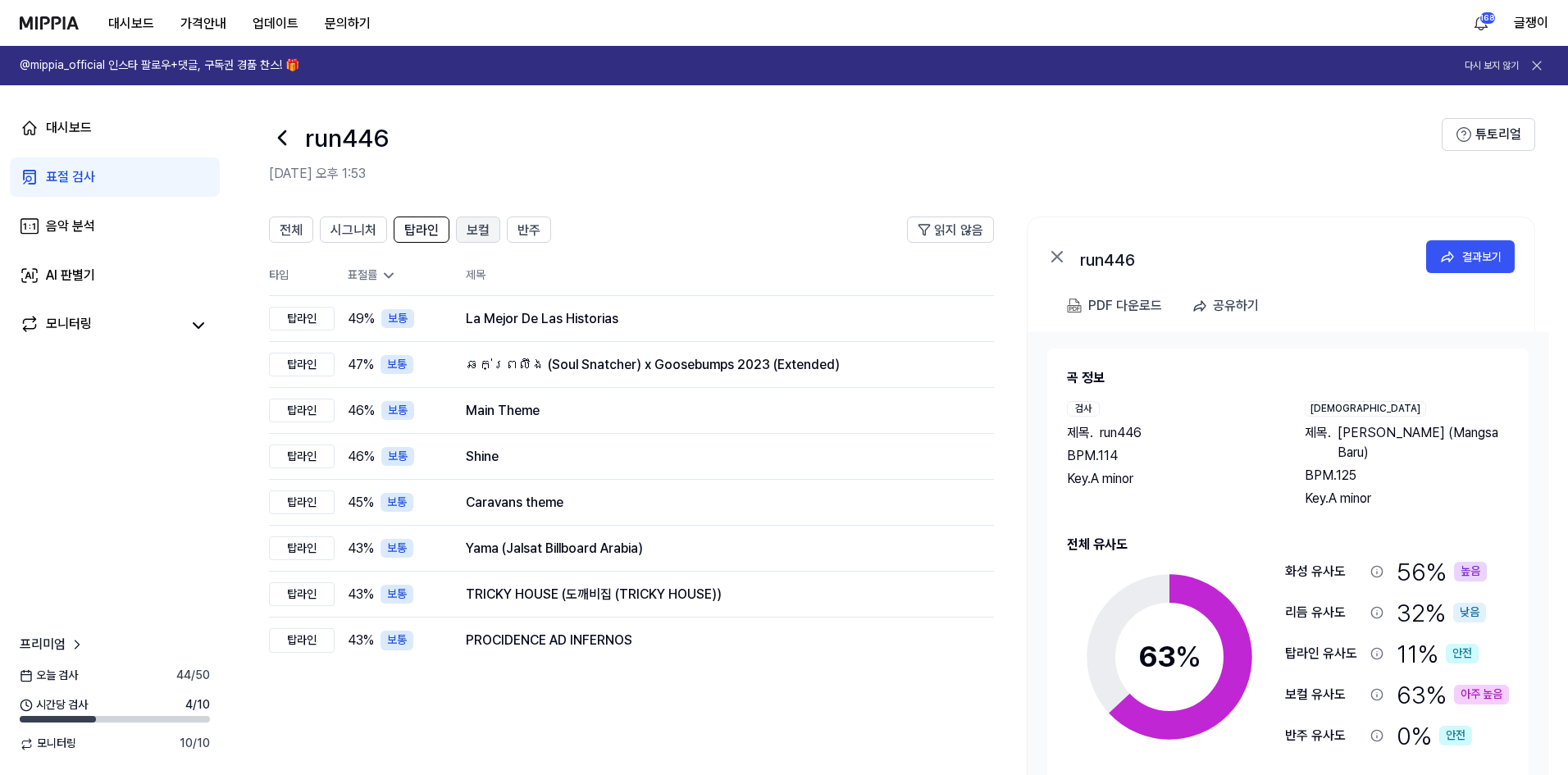
click at [476, 228] on span "보컬" at bounding box center [478, 230] width 23 height 20
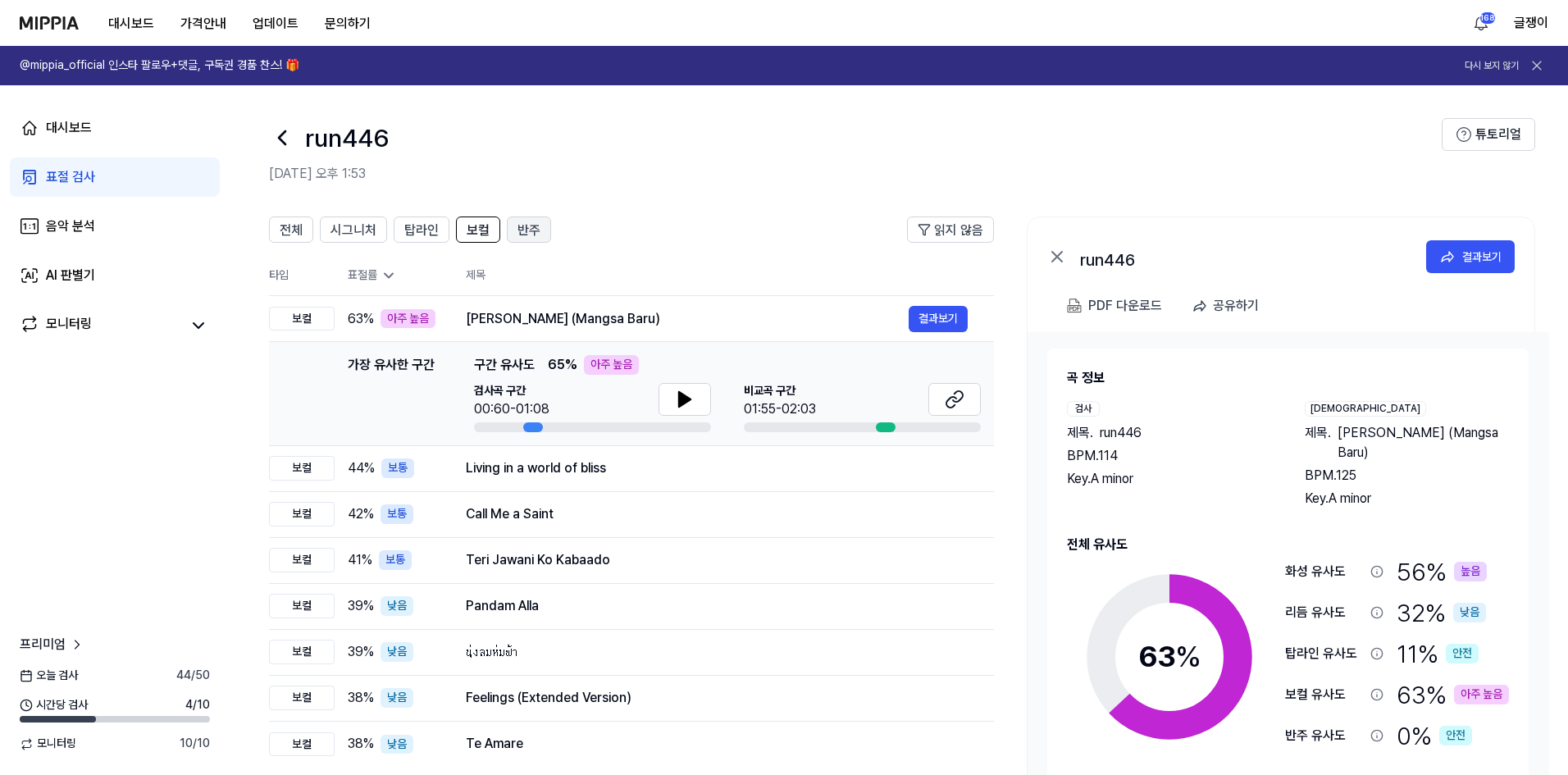
click at [517, 228] on span "반주" at bounding box center [528, 230] width 23 height 20
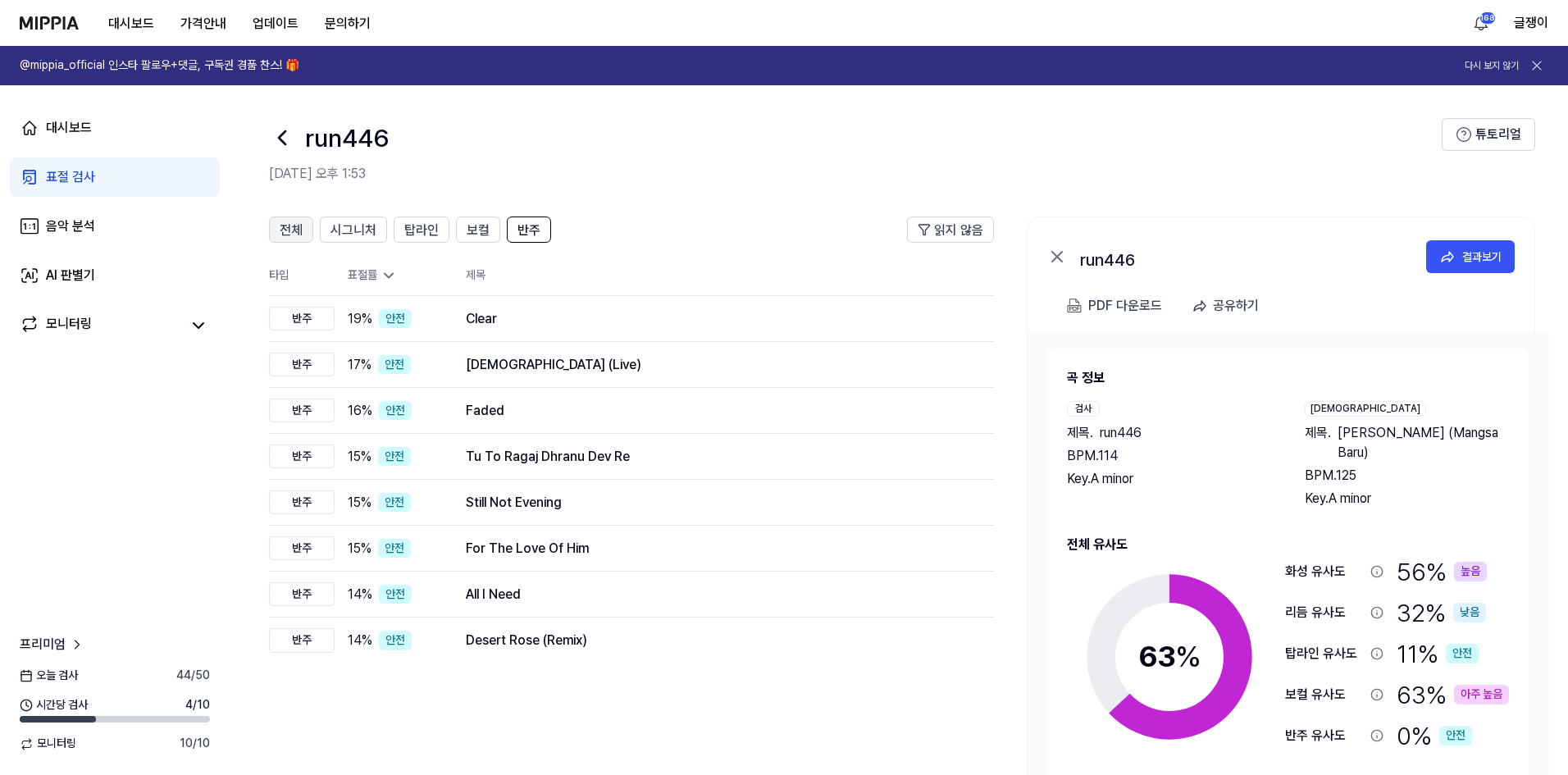
click at [288, 226] on span "전체" at bounding box center [290, 230] width 23 height 20
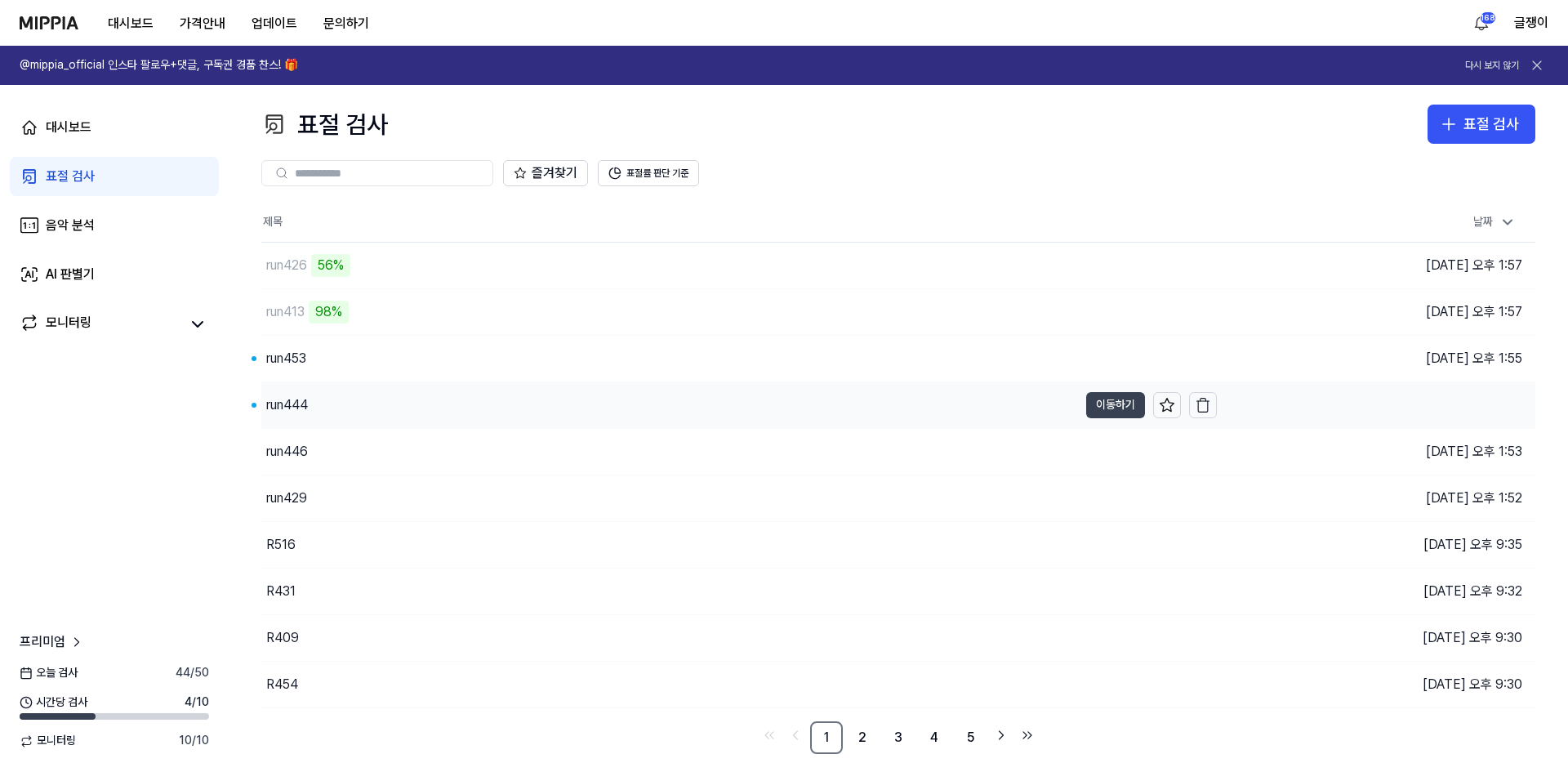
click at [1089, 395] on button "이동하기" at bounding box center [1116, 405] width 59 height 27
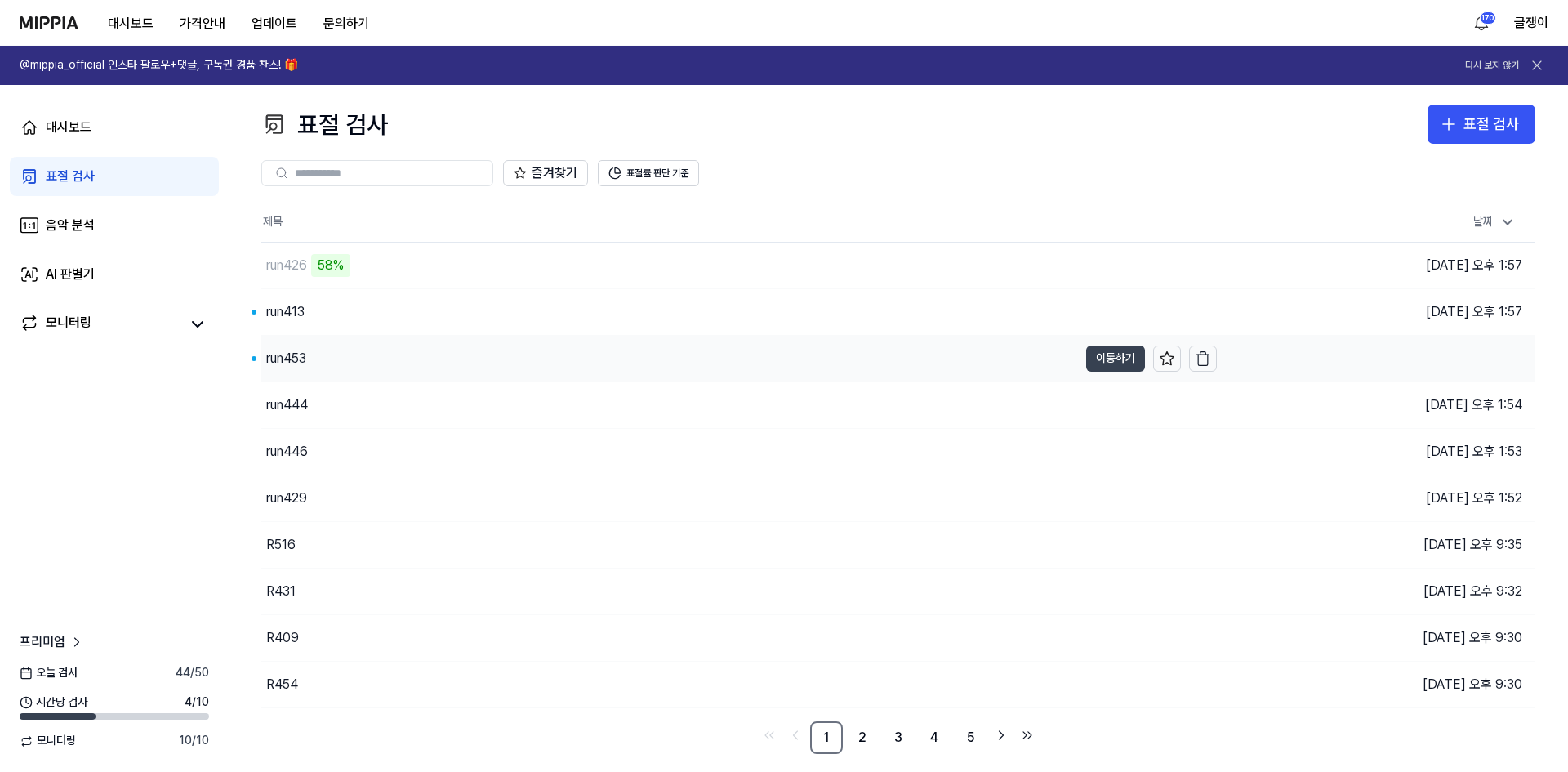
click at [1119, 349] on button "이동하기" at bounding box center [1116, 358] width 59 height 27
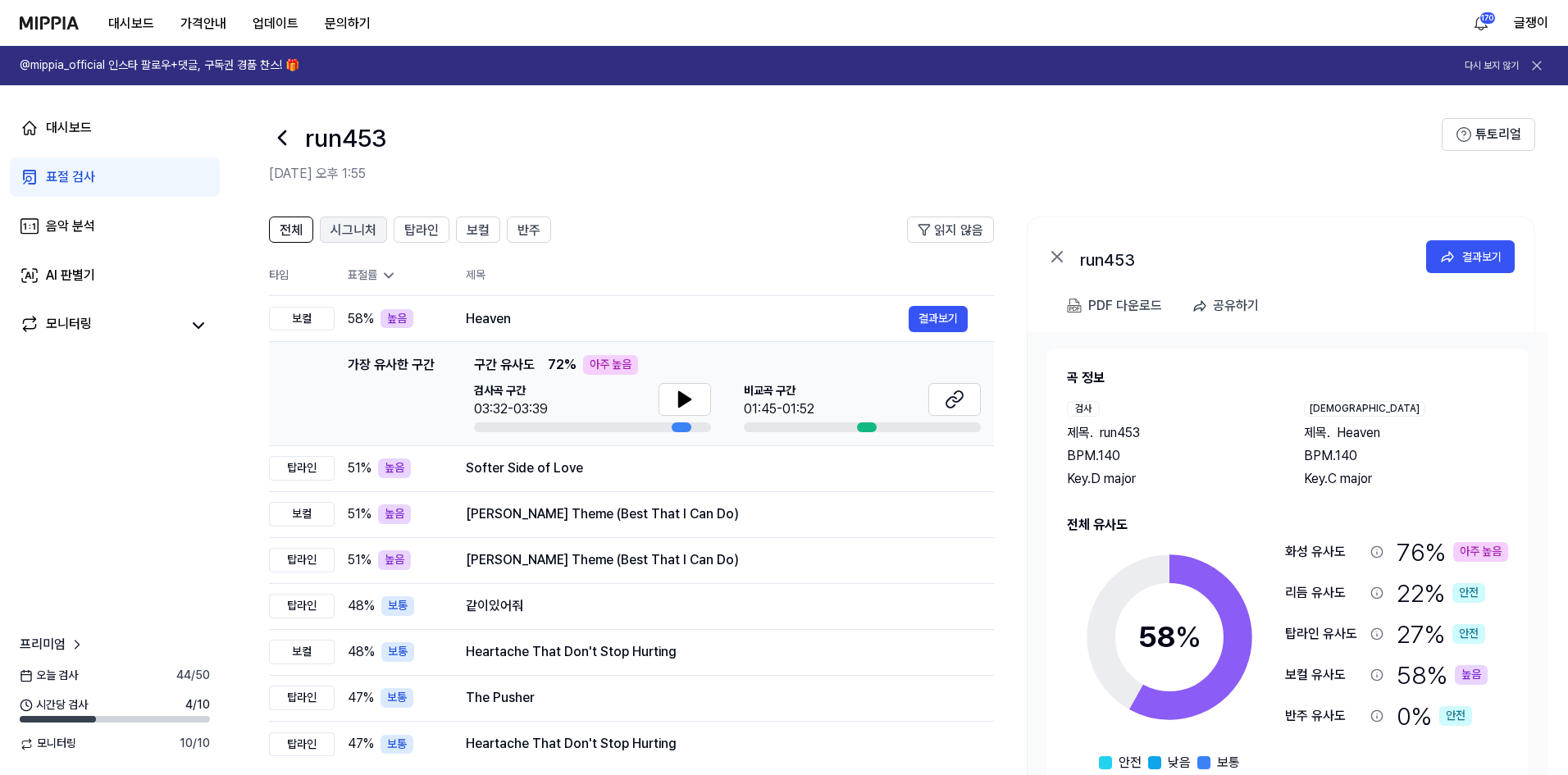
click at [352, 224] on span "시그니처" at bounding box center [353, 230] width 46 height 20
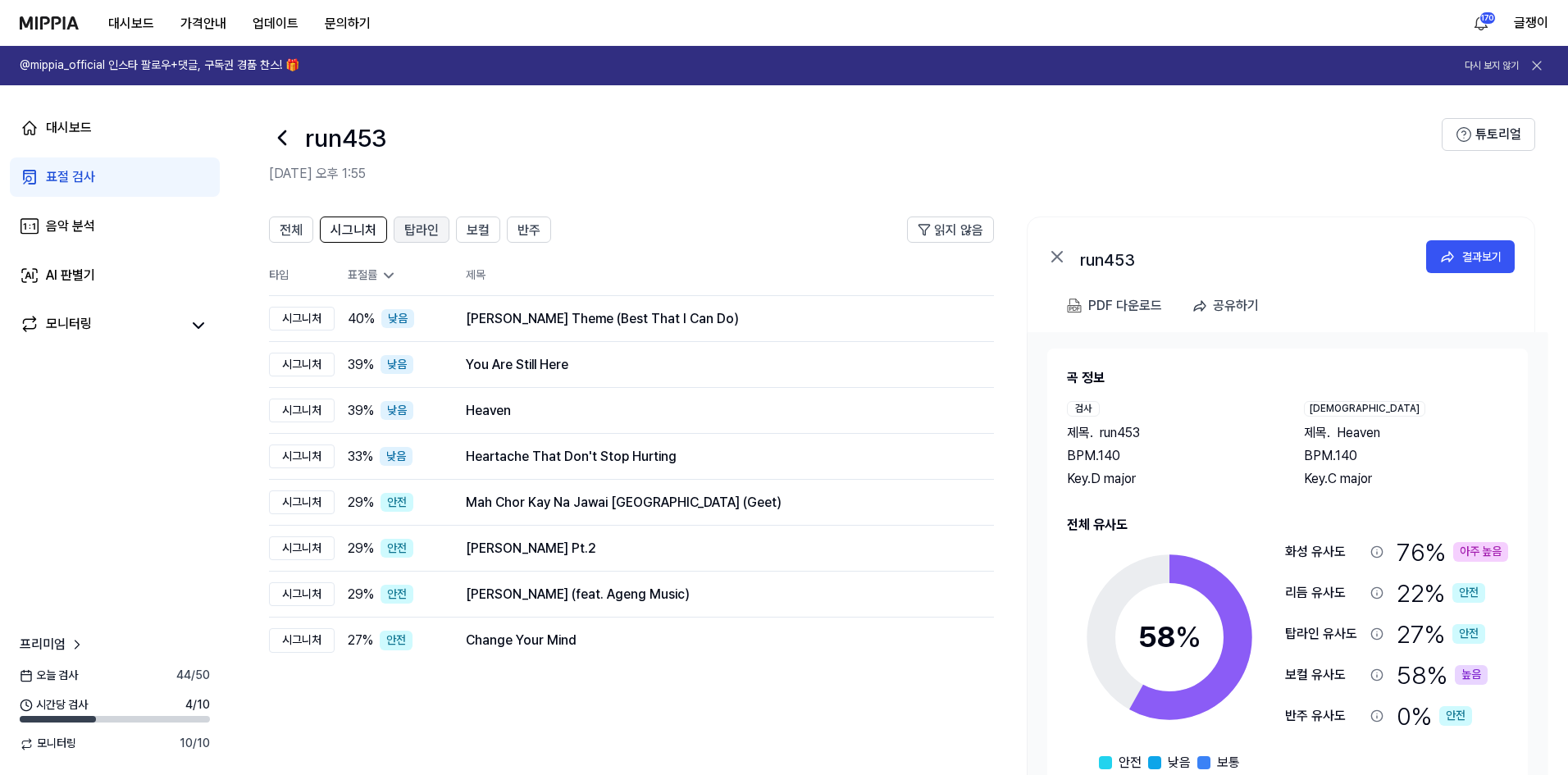
click at [431, 236] on span "탑라인" at bounding box center [422, 230] width 35 height 20
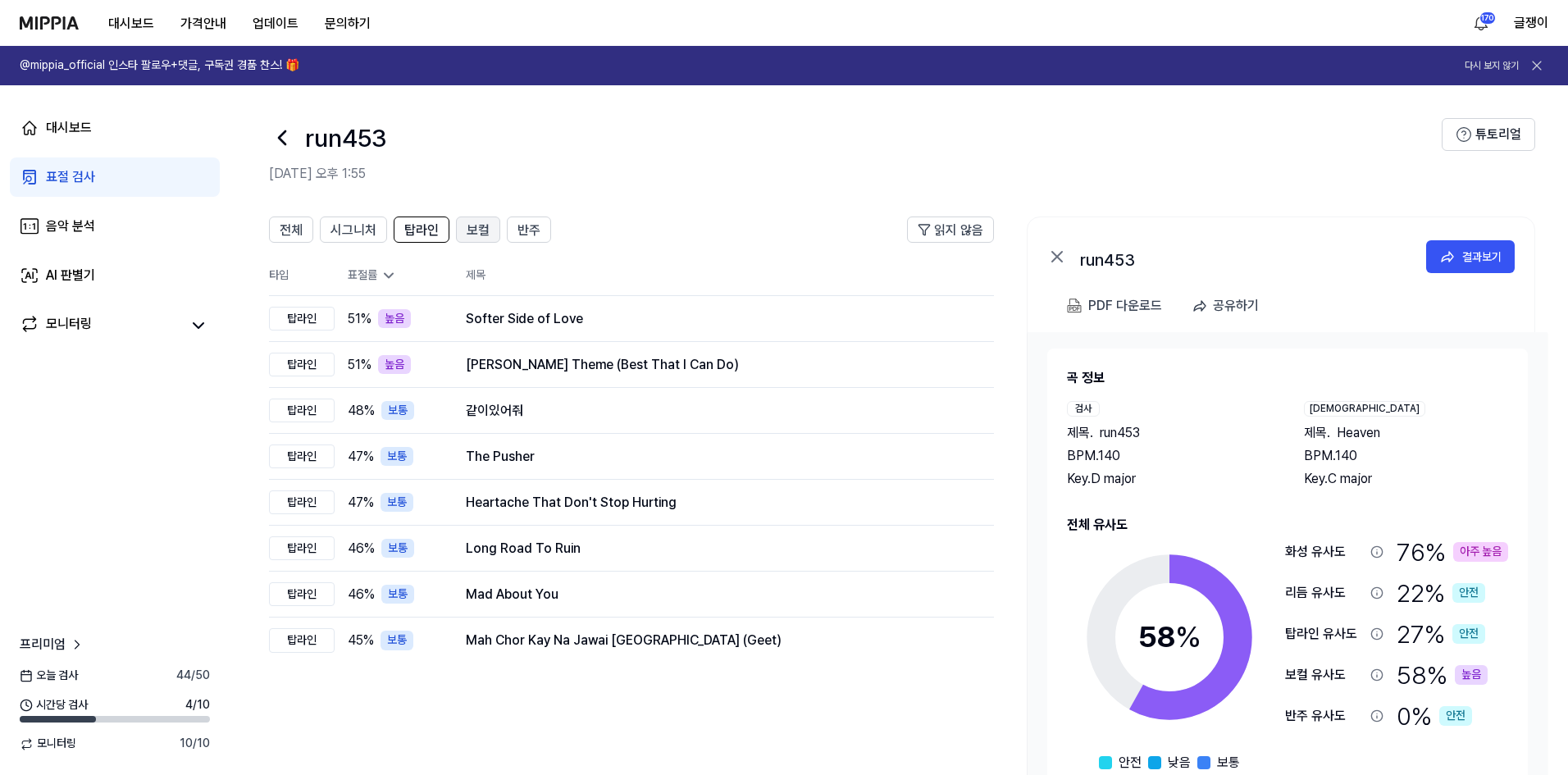
click at [479, 238] on span "보컬" at bounding box center [478, 230] width 23 height 20
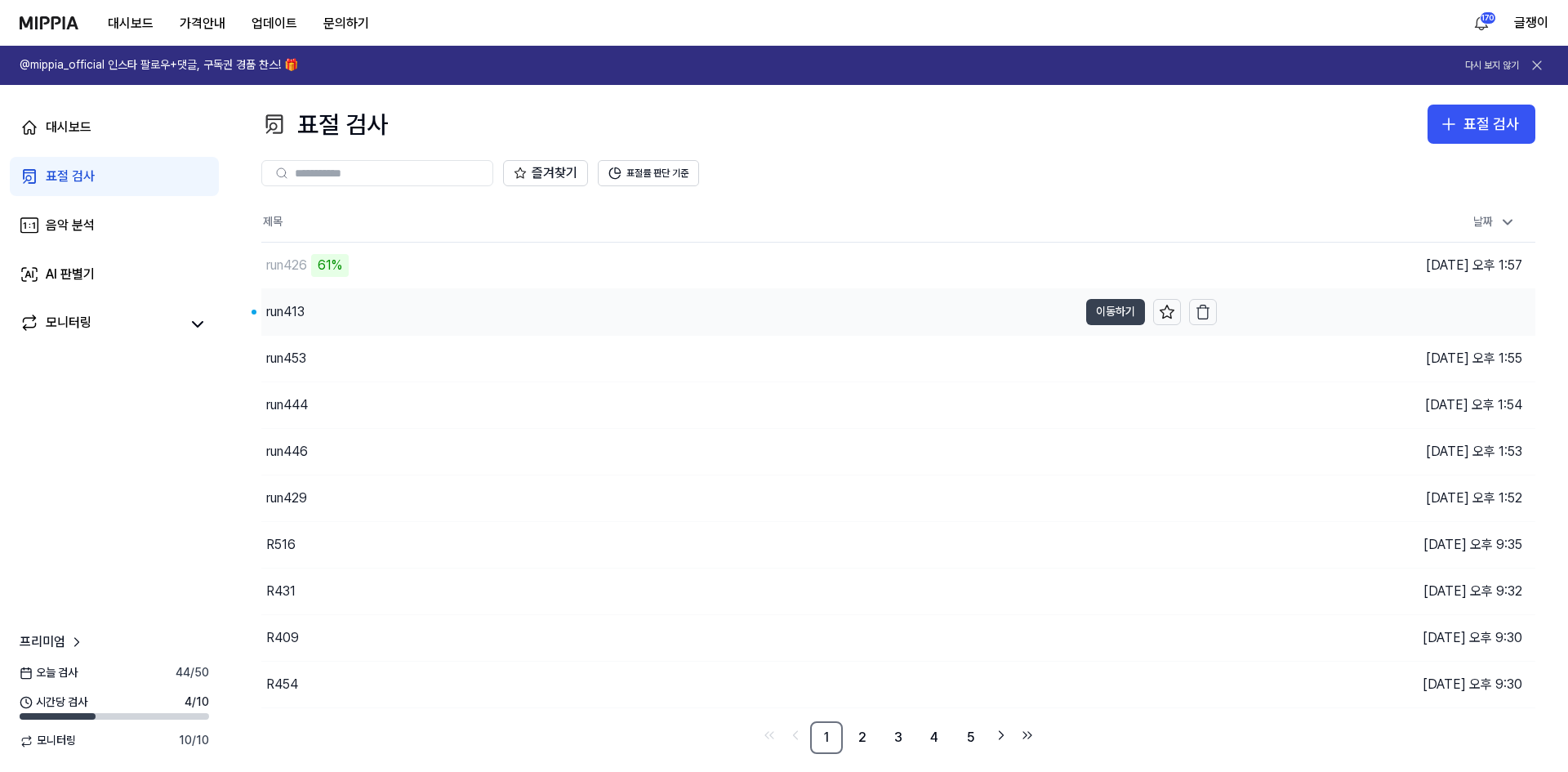
click at [1122, 303] on button "이동하기" at bounding box center [1116, 312] width 59 height 27
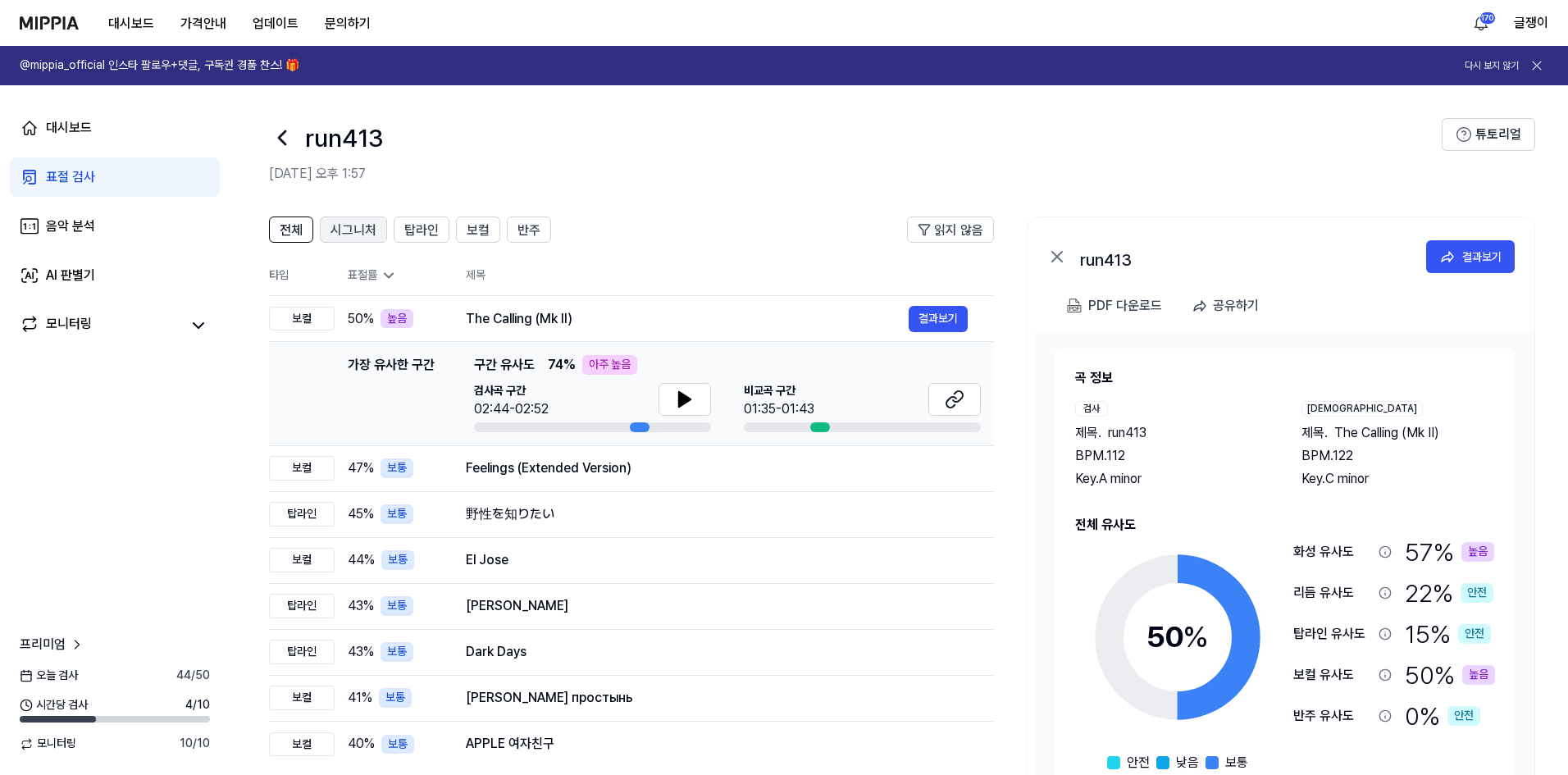
click at [345, 228] on span "시그니처" at bounding box center [353, 230] width 46 height 20
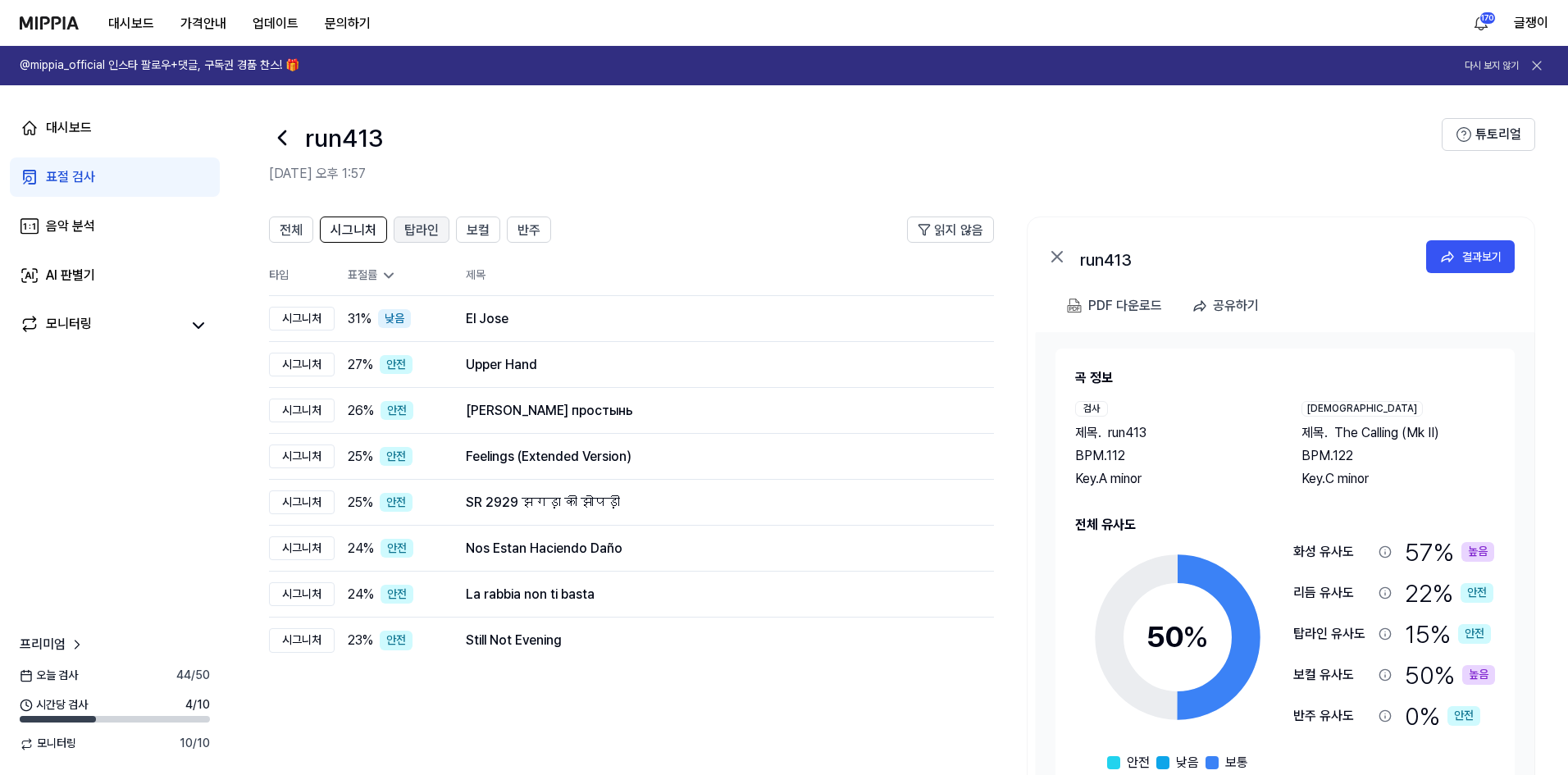
click at [429, 238] on span "탑라인" at bounding box center [422, 230] width 35 height 20
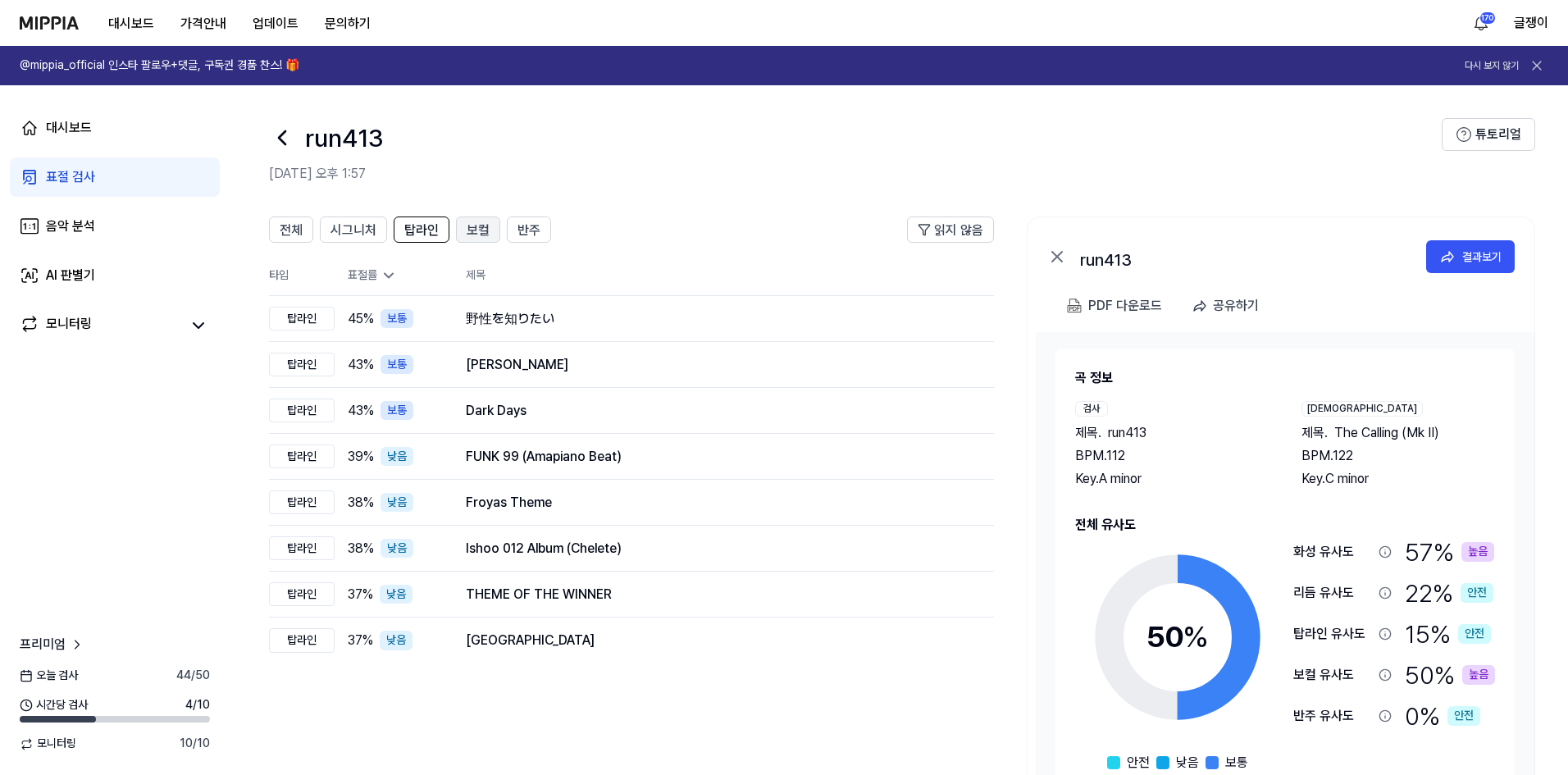
click at [468, 230] on span "보컬" at bounding box center [478, 230] width 23 height 20
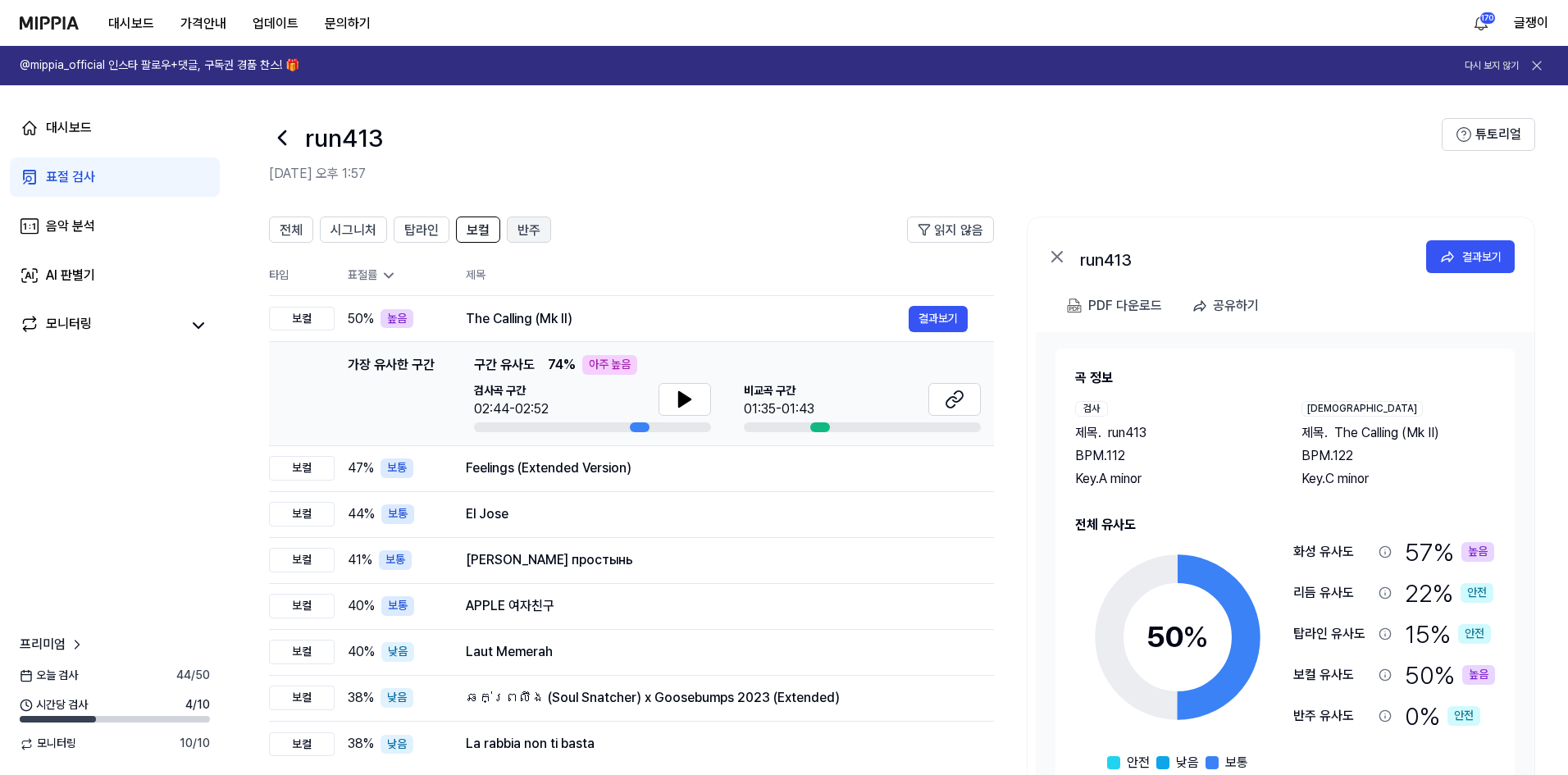
click at [526, 232] on span "반주" at bounding box center [528, 230] width 23 height 20
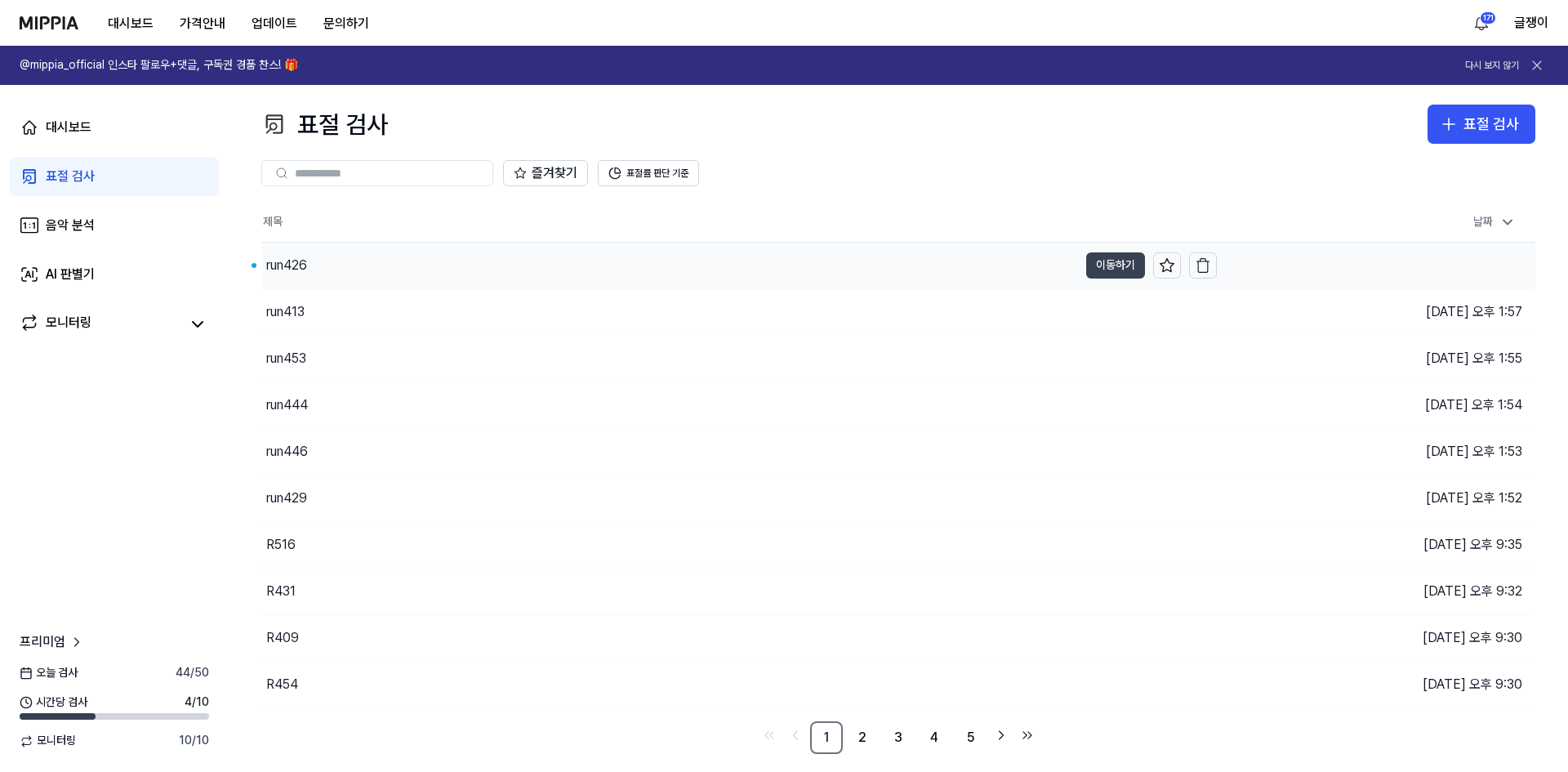
click at [1112, 259] on button "이동하기" at bounding box center [1116, 266] width 59 height 27
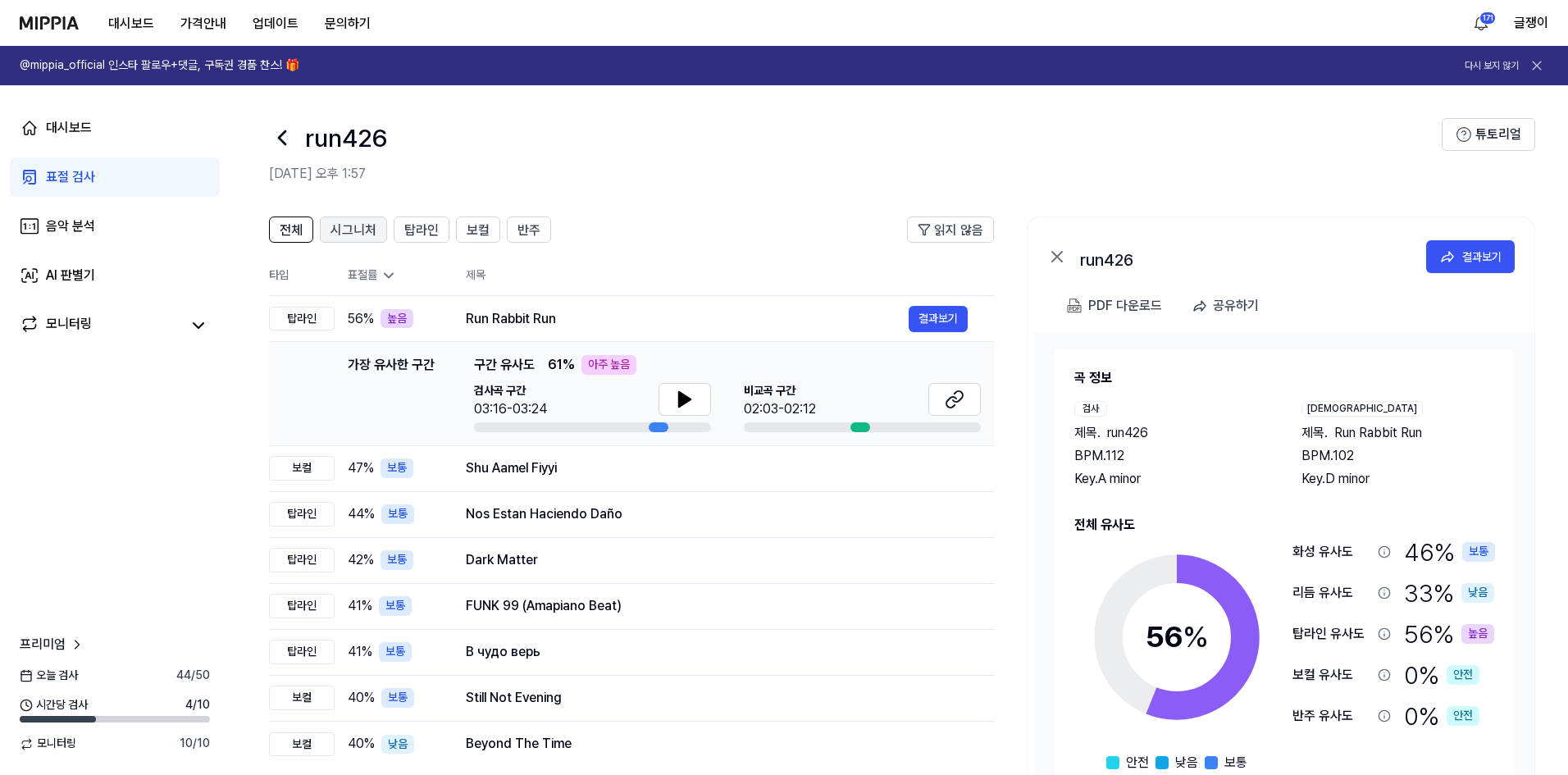
click at [348, 218] on button "시그니처" at bounding box center [353, 229] width 67 height 27
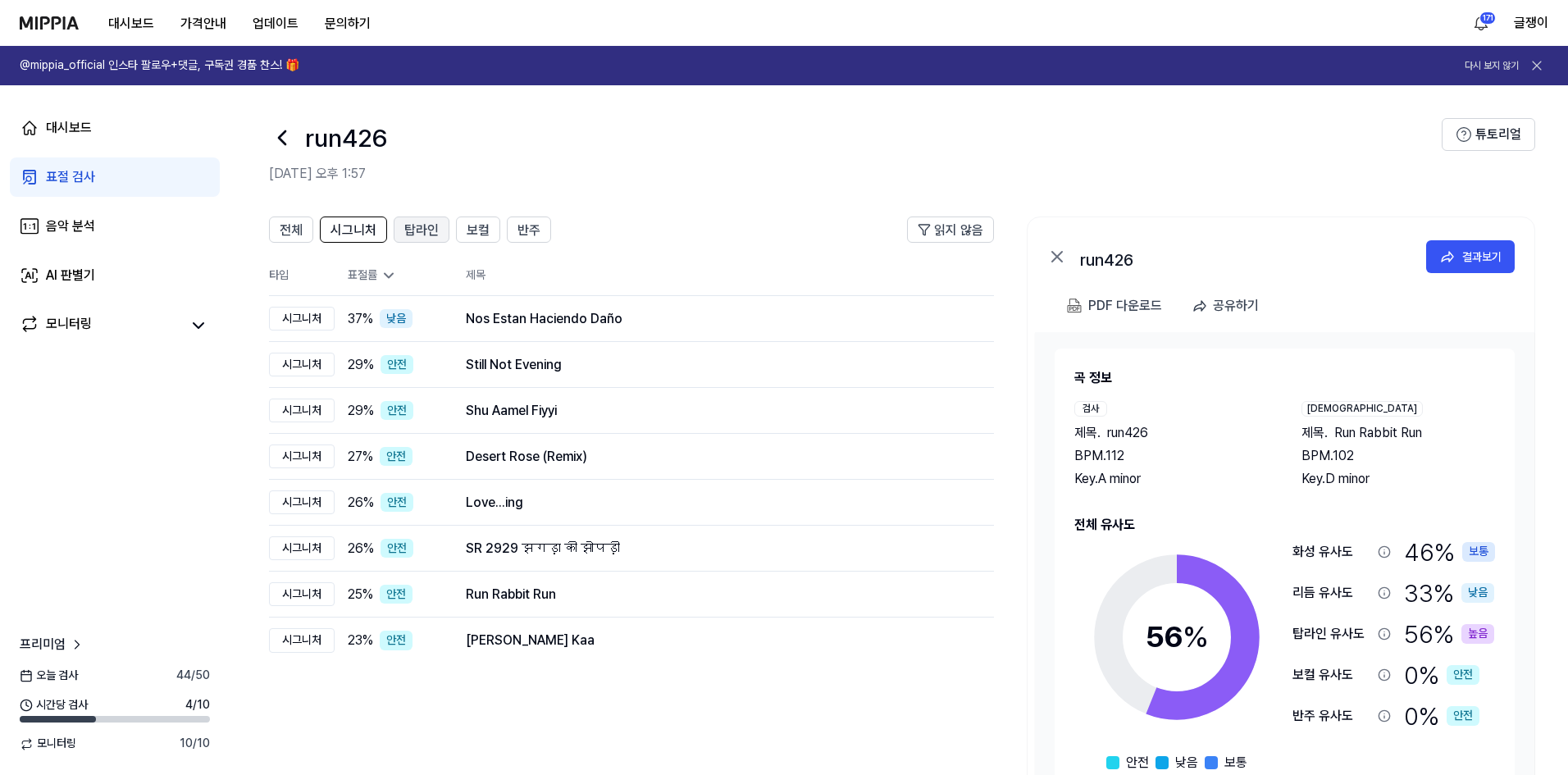
click at [408, 225] on span "탑라인" at bounding box center [422, 230] width 35 height 20
